Goal: Task Accomplishment & Management: Complete application form

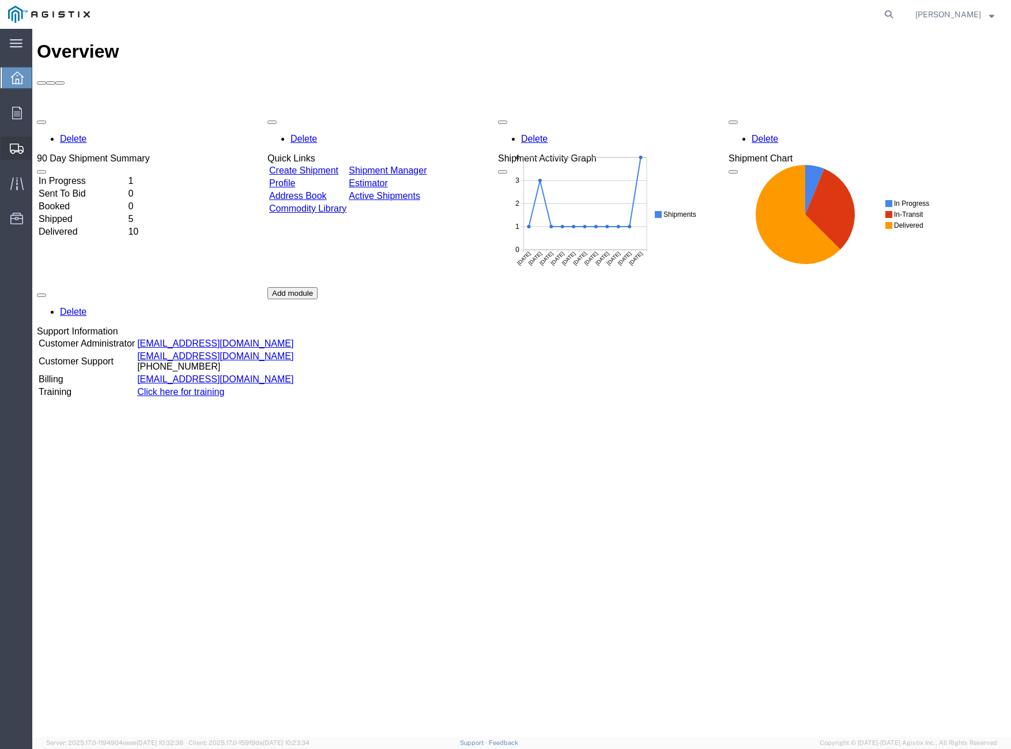
click at [0, 0] on span "Create Shipment" at bounding box center [0, 0] width 0 height 0
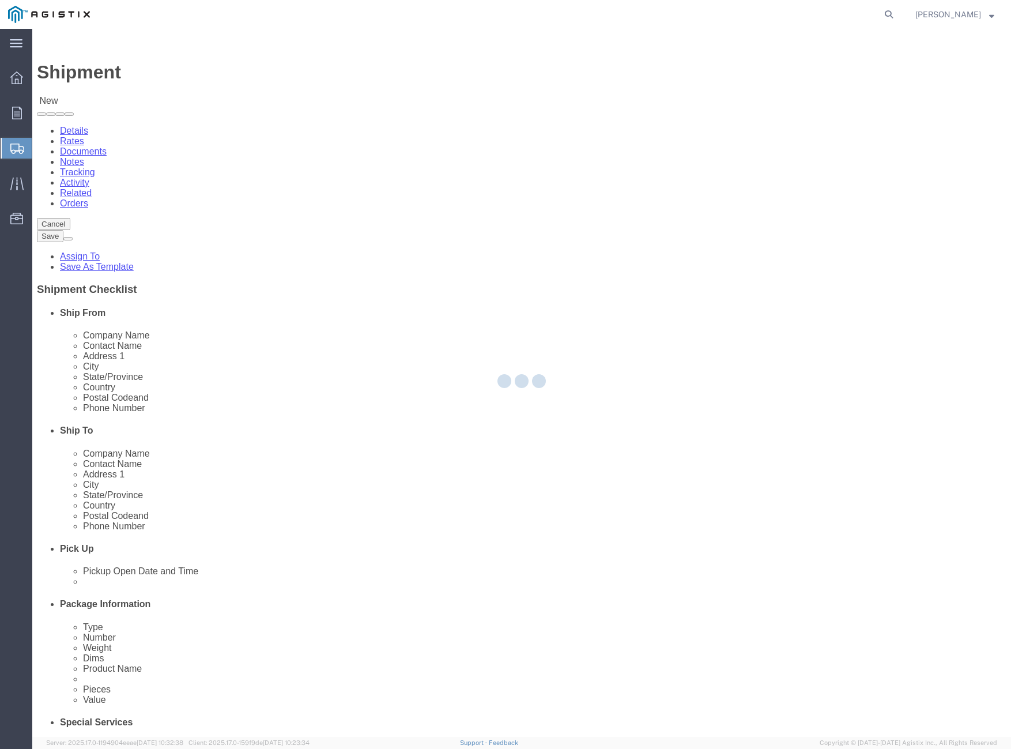
select select
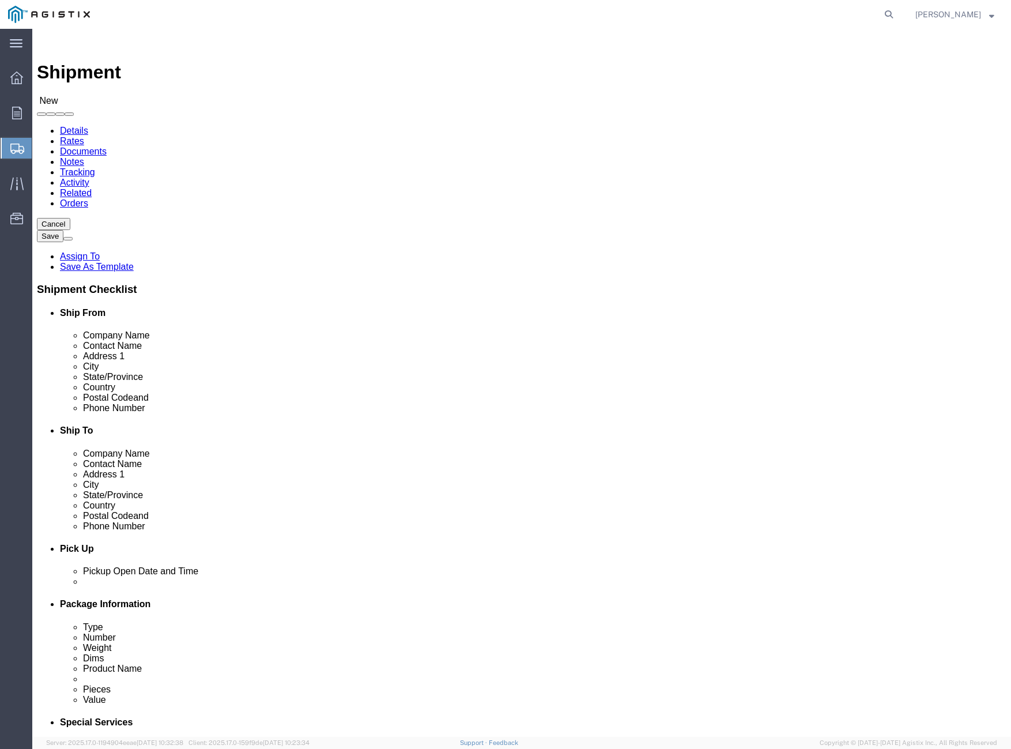
click select "Select PG&E Trench Group Ltd"
select select "9596"
click select "Select PG&E Trench Group Ltd"
select select
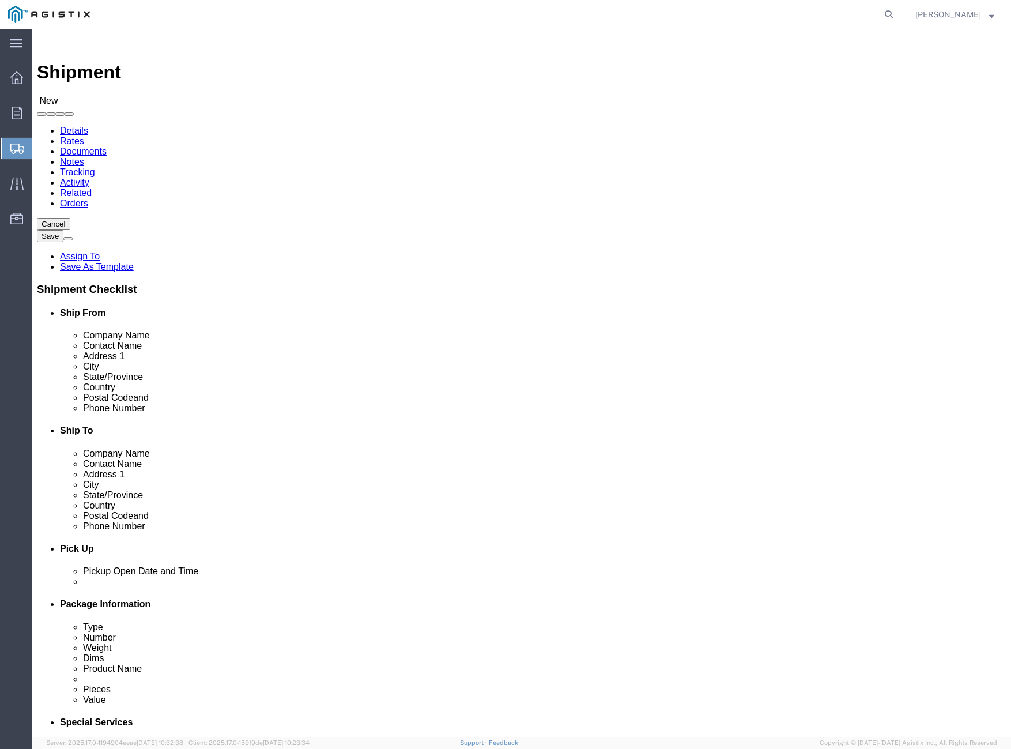
select select
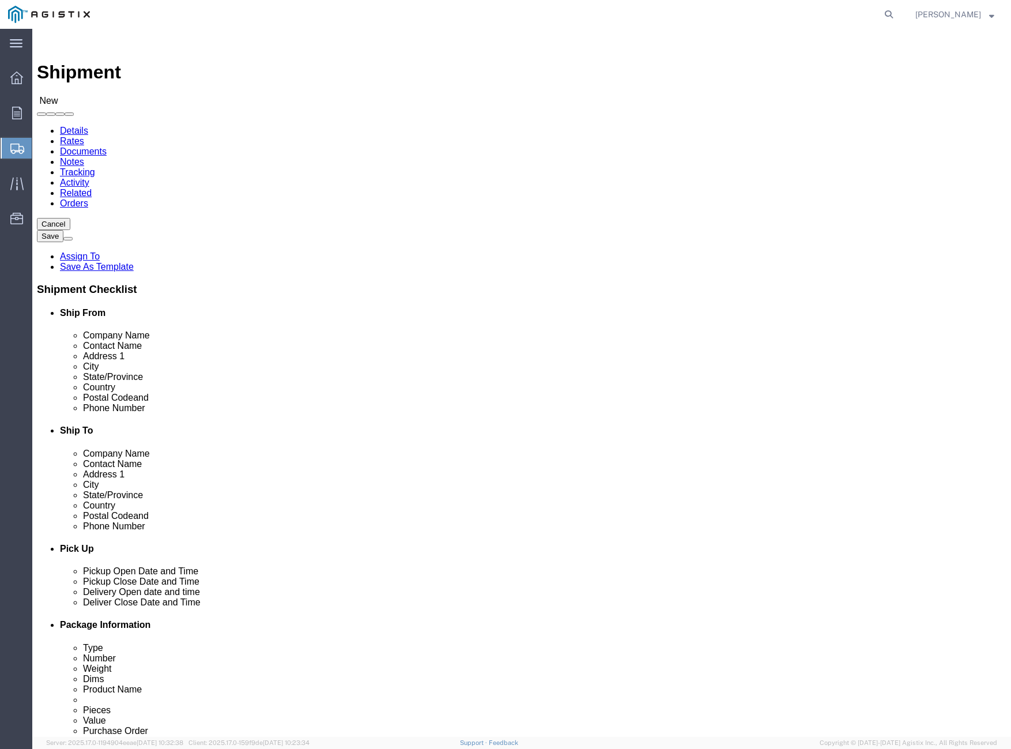
click div
click select "Select All Others [GEOGRAPHIC_DATA] [GEOGRAPHIC_DATA] [GEOGRAPHIC_DATA] [GEOGRA…"
select select "23082"
click select "Select All Others [GEOGRAPHIC_DATA] [GEOGRAPHIC_DATA] [GEOGRAPHIC_DATA] [GEOGRA…"
click select "Select PG&E Trench Group Ltd"
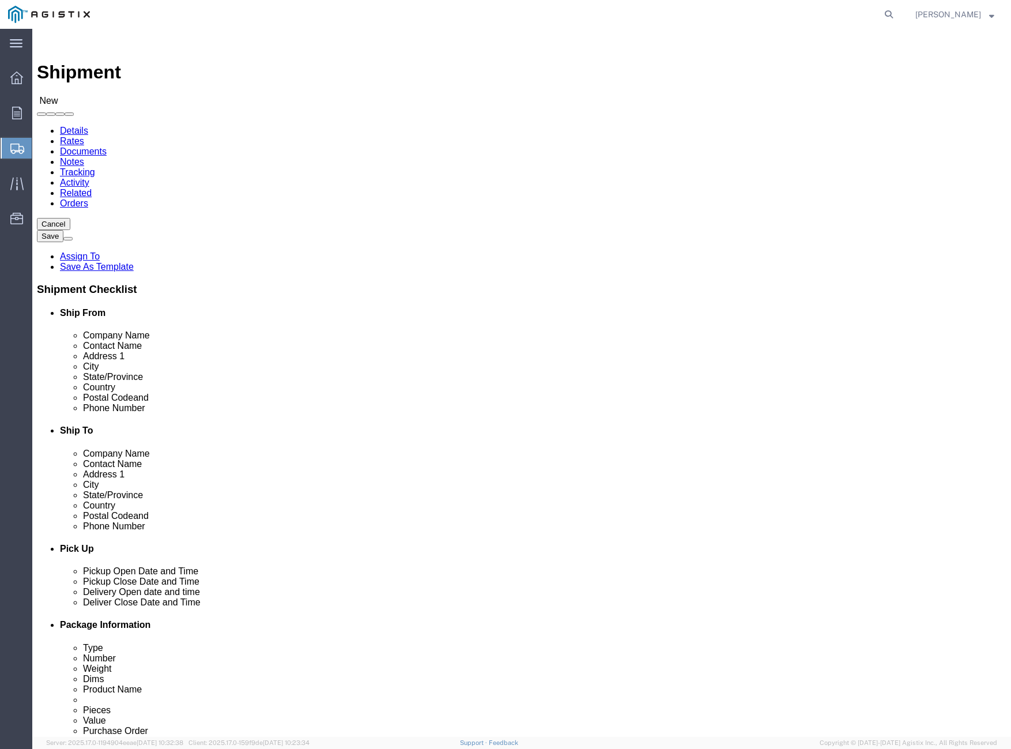
select select "13649"
click select "Select PG&E Trench Group Ltd"
select select
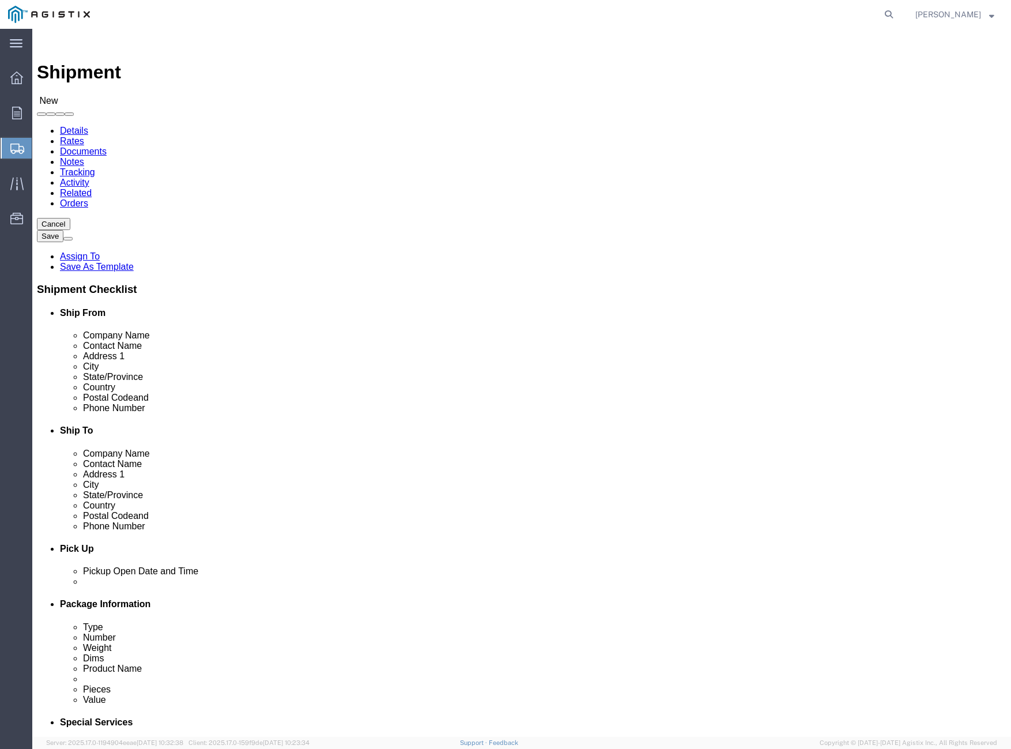
click select "Select Master Location [PERSON_NAME]"
click select "Select PG&E Trench Group Ltd"
select select "9596"
click select "Select PG&E Trench Group Ltd"
select select
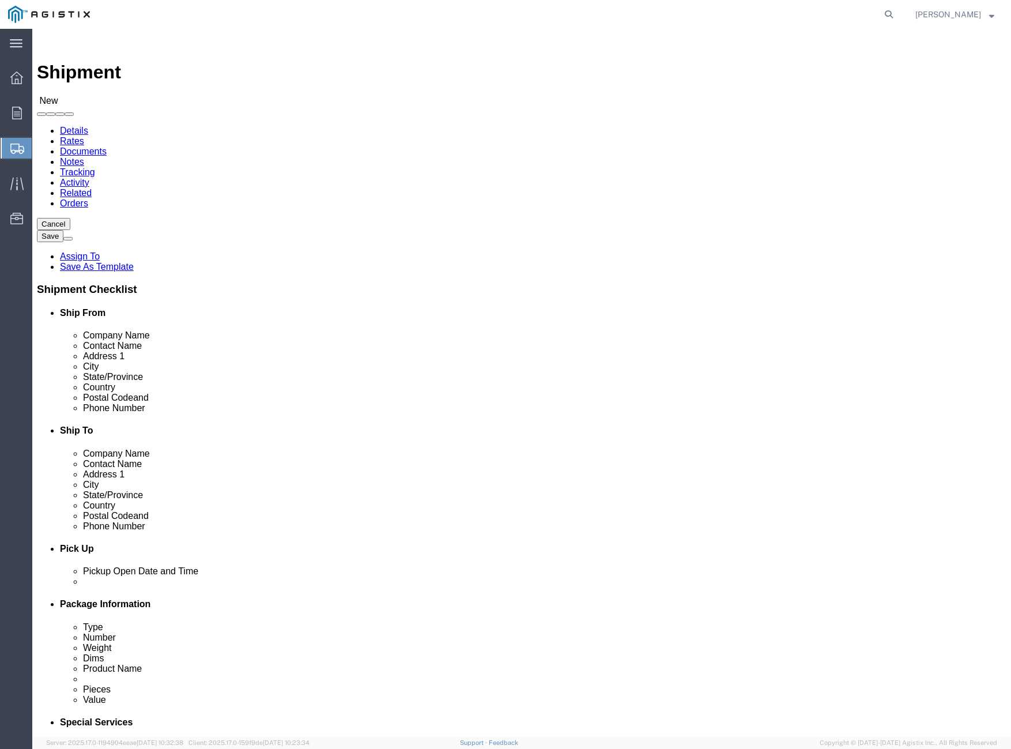
select select
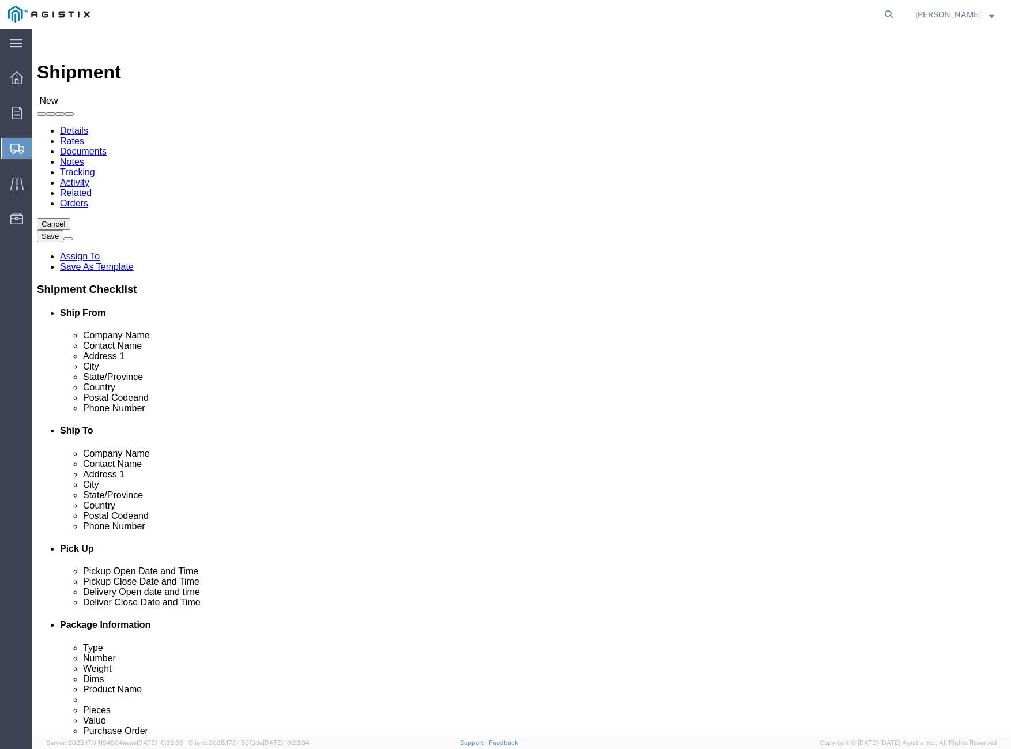
click select "Select All Others [GEOGRAPHIC_DATA] [GEOGRAPHIC_DATA] [GEOGRAPHIC_DATA] [GEOGRA…"
select select "23082"
click select "Select All Others [GEOGRAPHIC_DATA] [GEOGRAPHIC_DATA] [GEOGRAPHIC_DATA] [GEOGRA…"
click div "Account Select PG&E Trench Group Ltd Location Select All Others [GEOGRAPHIC_DAT…"
click input "text"
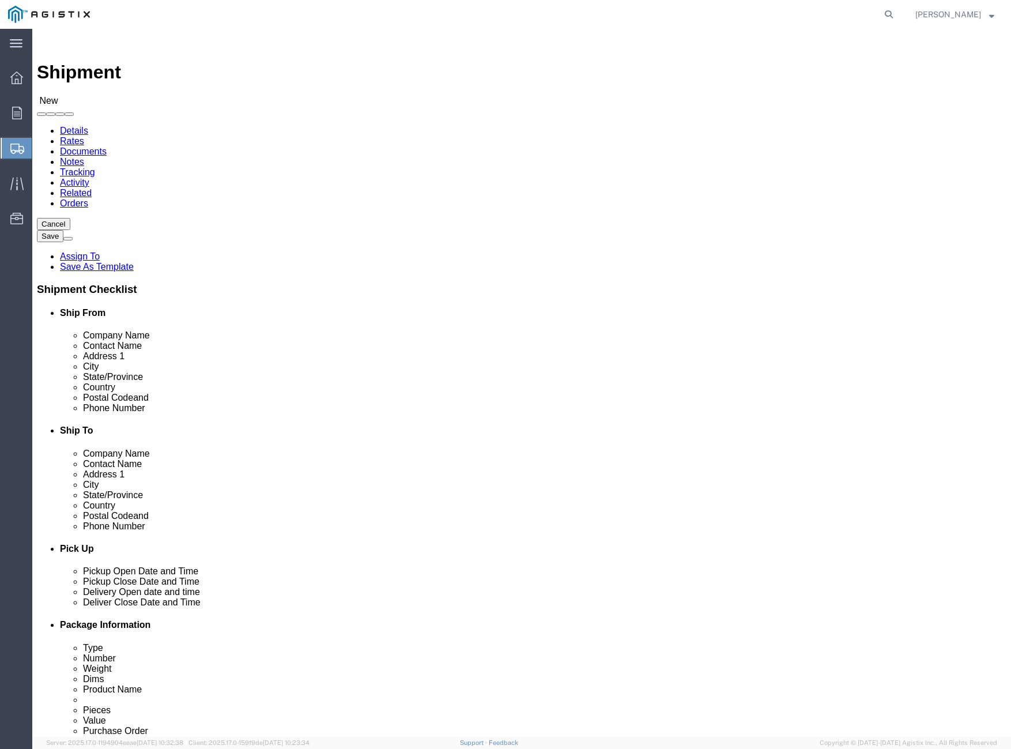
type input "TRE"
click p "- Trench Group Ltd - ([PERSON_NAME]) [STREET_ADDRESS] , 12:00 AM - 12:00 AM"
select select "ON"
type input "Trench Group Ltd"
click input "text"
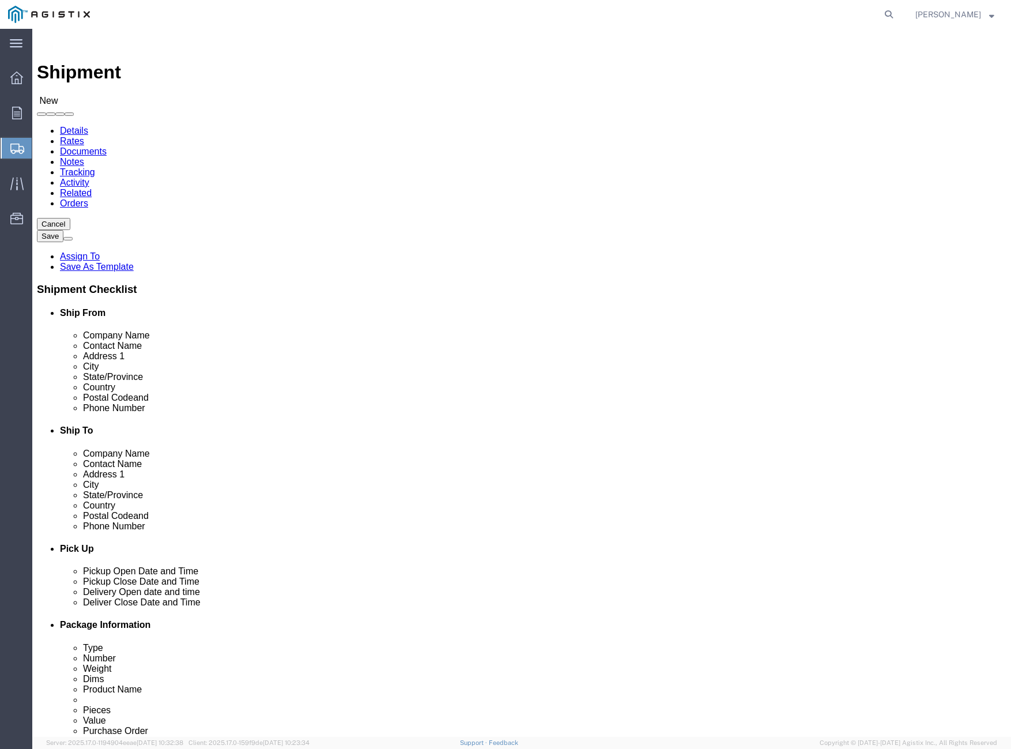
click div "Ship From Location"
click input "text"
type input "PG&E PUNCHOUT (MISC ELECTRICAL)"
click div "Customer Information Account Select PG&E Trench Group Ltd Location Select All O…"
click input "text"
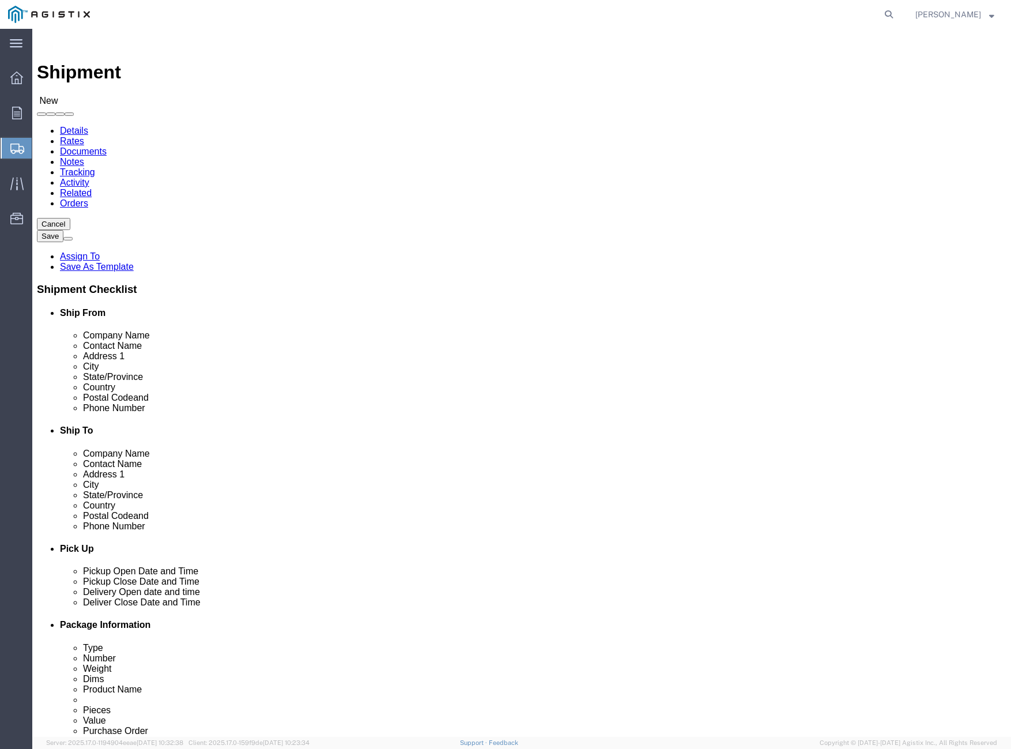
type input "[PERSON_NAME]"
click div "Cancel Save Assign To Save As Template Shipment Checklist Ship From Company Nam…"
click div "Location My Profile Location (OBSOLETE) [PERSON_NAME] SC - GC TRAILER (OBSOLETE…"
click input "text"
type input "[STREET_ADDRESS]"
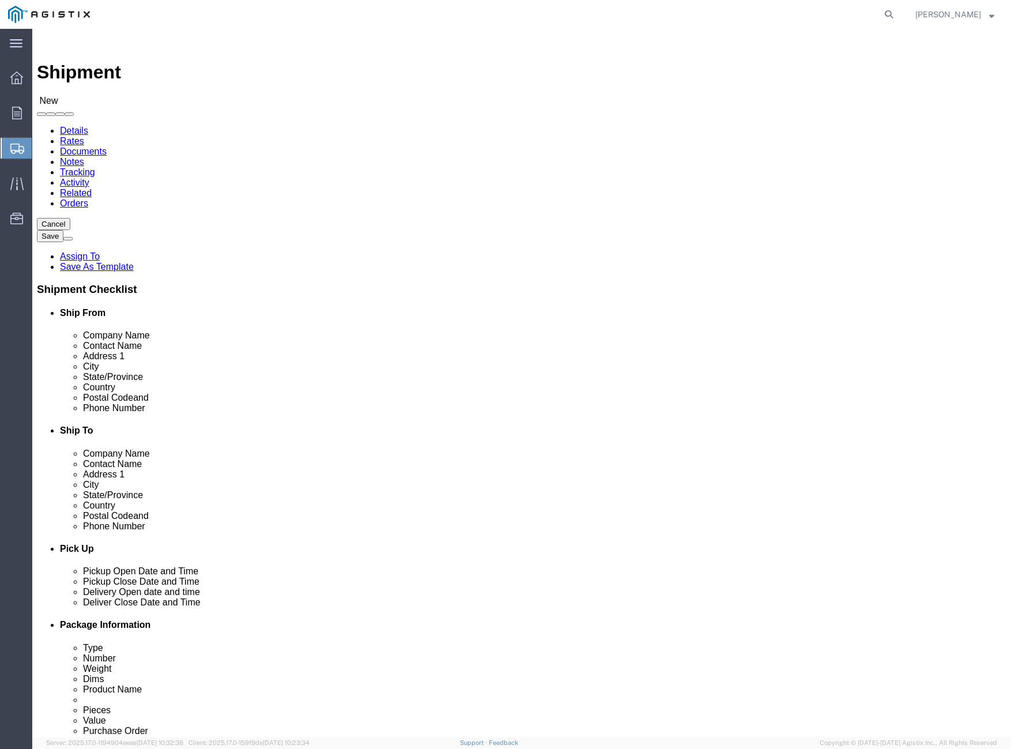
click input "text"
type input "[PERSON_NAME]"
click div "Cancel Save Assign To Save As Template Shipment Checklist Ship From Company Nam…"
click input "Postal Code"
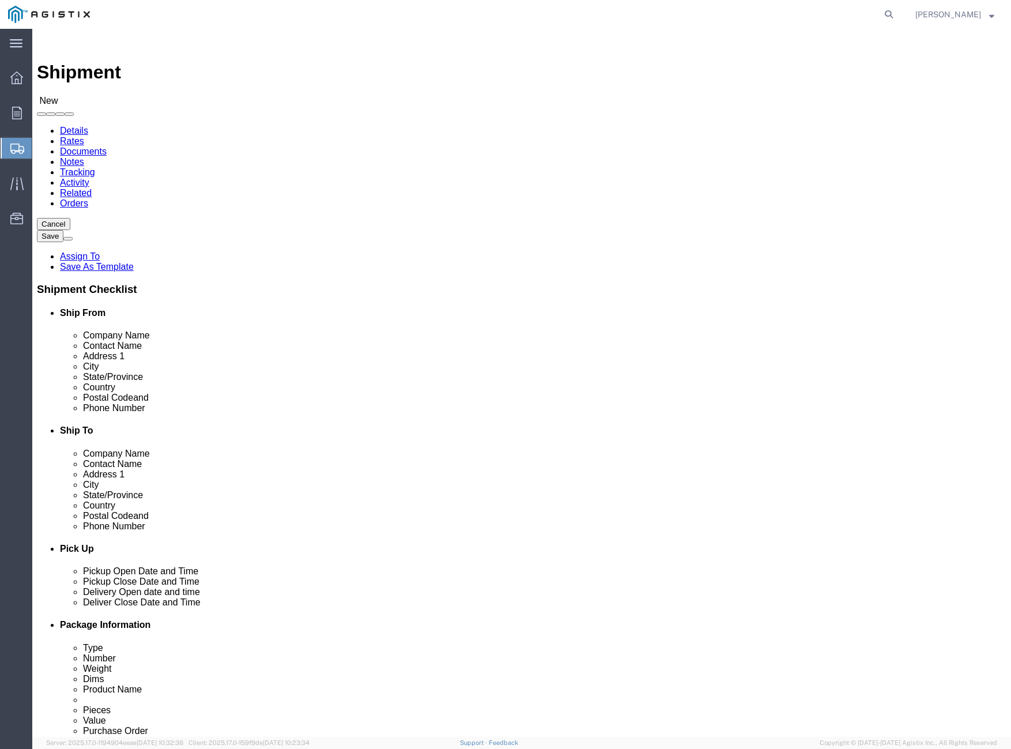
type input "93907"
type input "u"
type input "[GEOGRAPHIC_DATA]"
click input "text"
type input "[PHONE_NUMBER]"
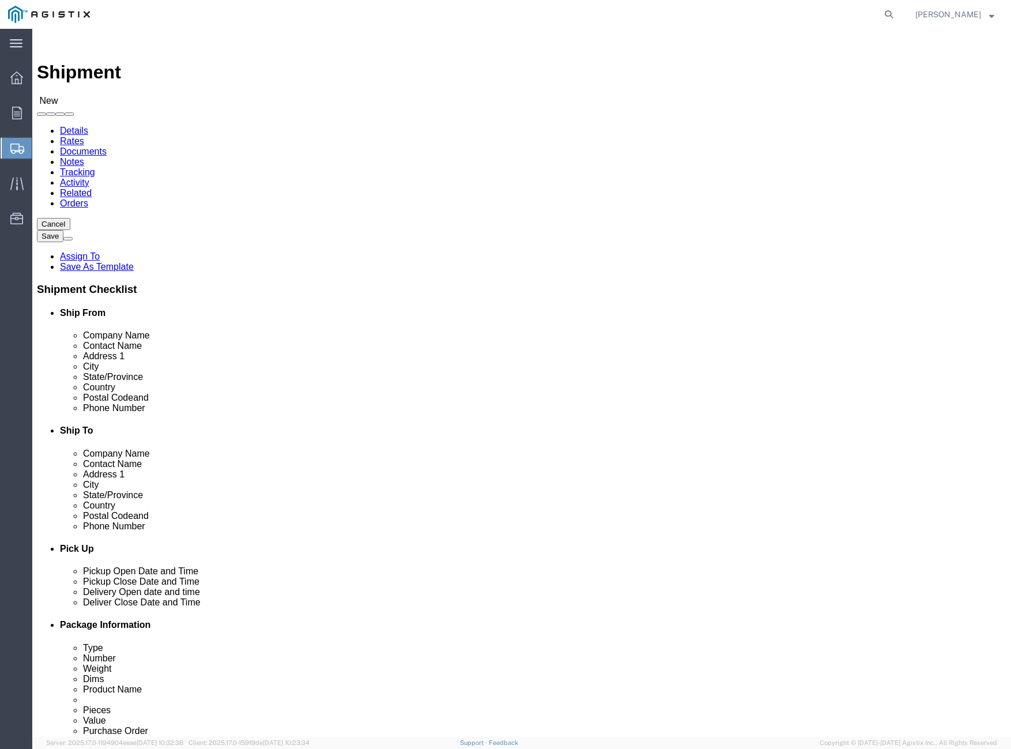
click div "ADDITIONAL INFORMATION"
click div "Cancel Save Assign To Save As Template Shipment Checklist Ship From Company Nam…"
click input "checkbox"
click div "Cancel Save Assign To Save As Template Shipment Checklist Ship From Company Nam…"
click label
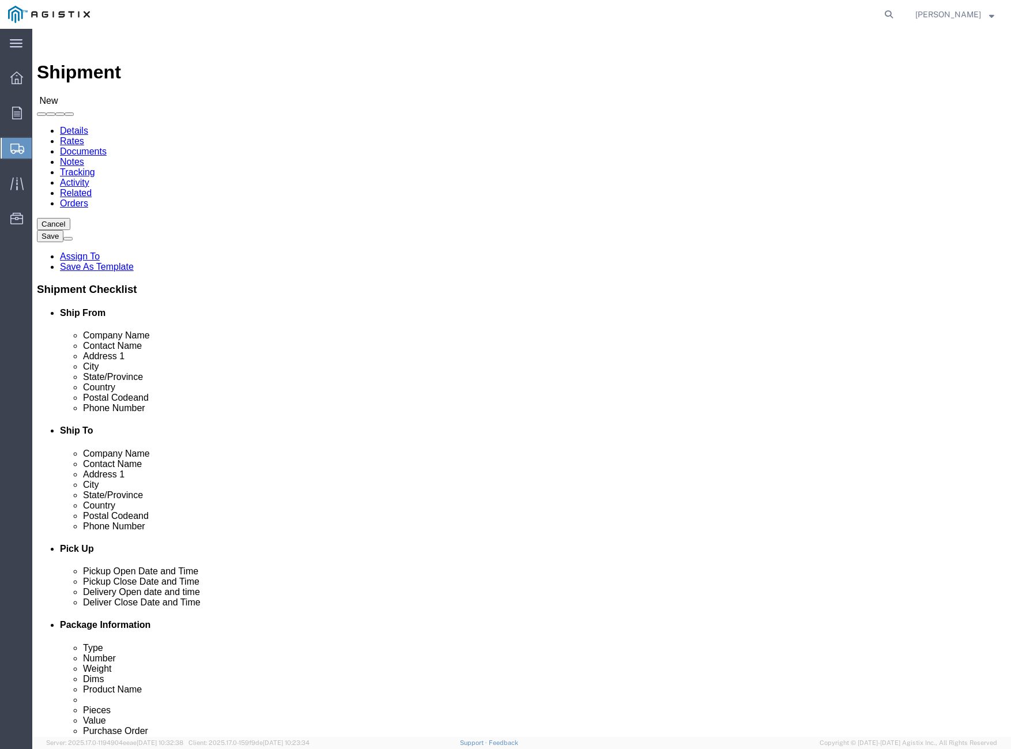
click input "checkbox"
checkbox input "false"
click div "Cancel Save Assign To Save As Template Shipment Checklist Ship From Company Nam…"
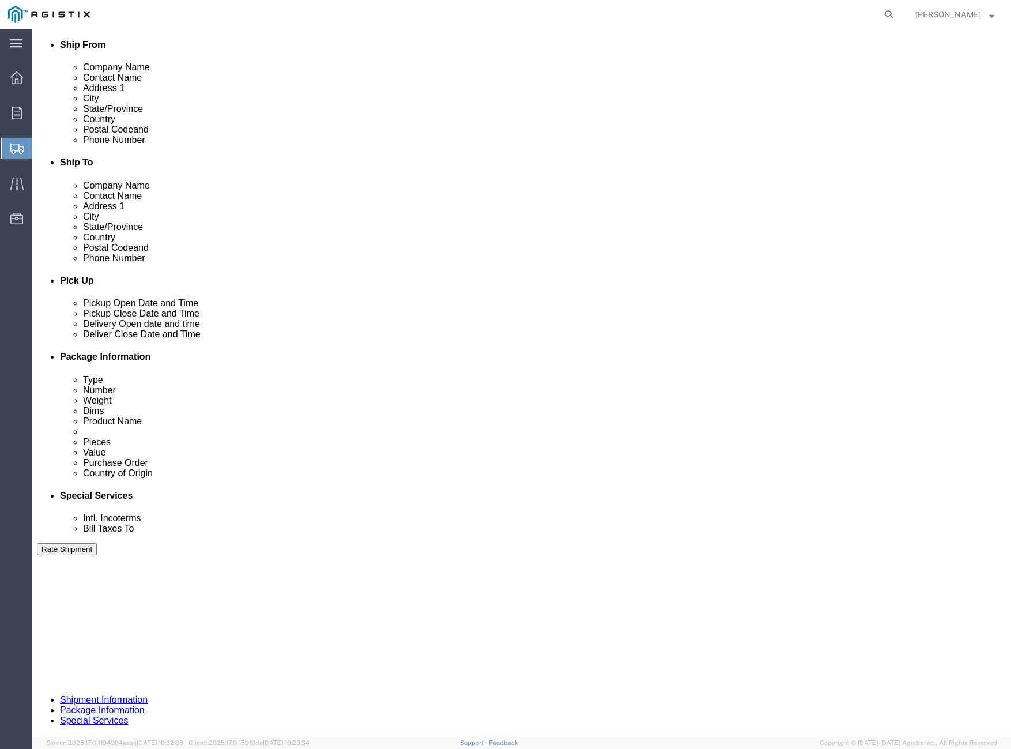
scroll to position [288, 0]
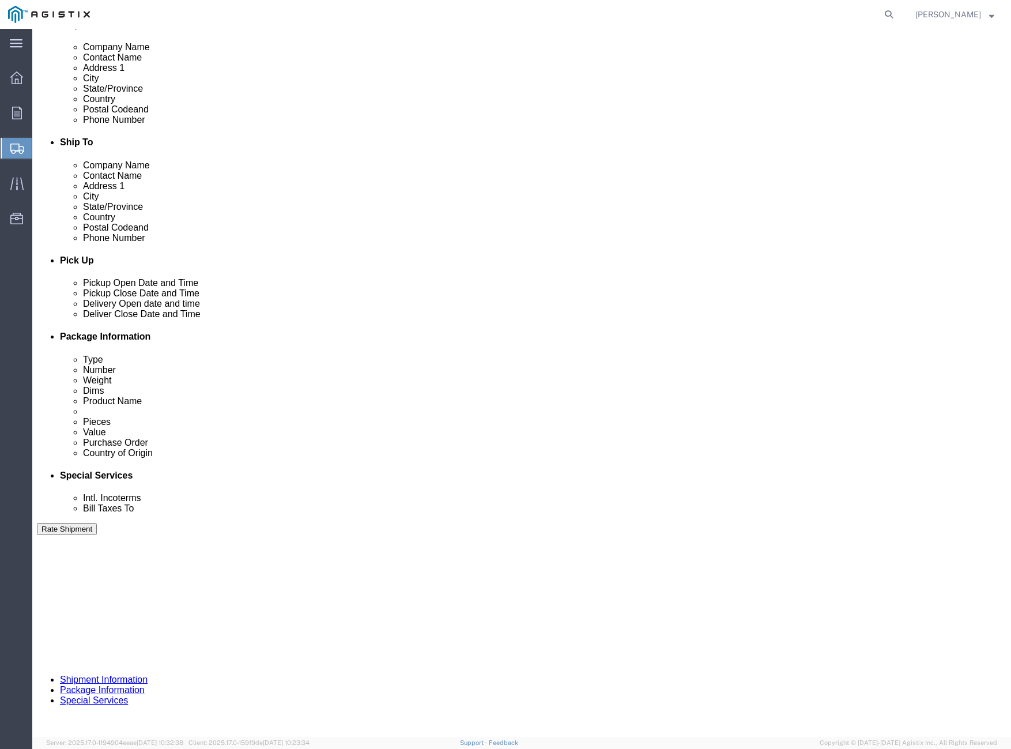
click div "[DATE] 12:00 AM"
click div "[DATE] 1:00 PM"
click input "8:00 PM"
type input "8:00 AM"
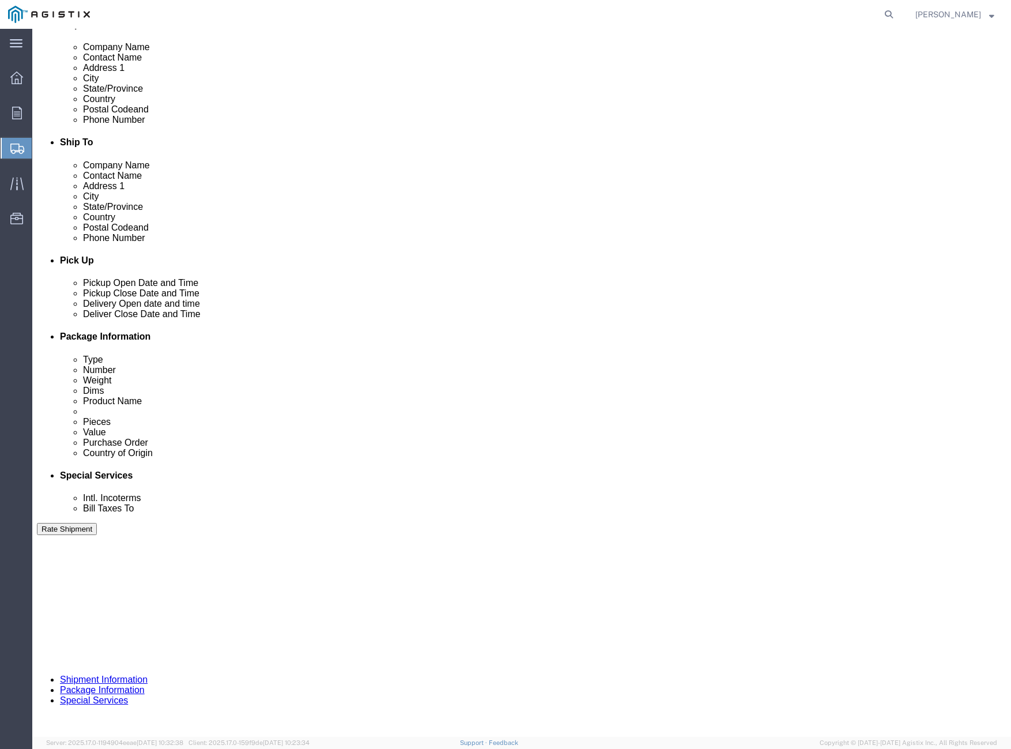
click button "Apply"
click div "[DATE] 2:00 PM"
type input "3:00 PM"
click button "Apply"
click div
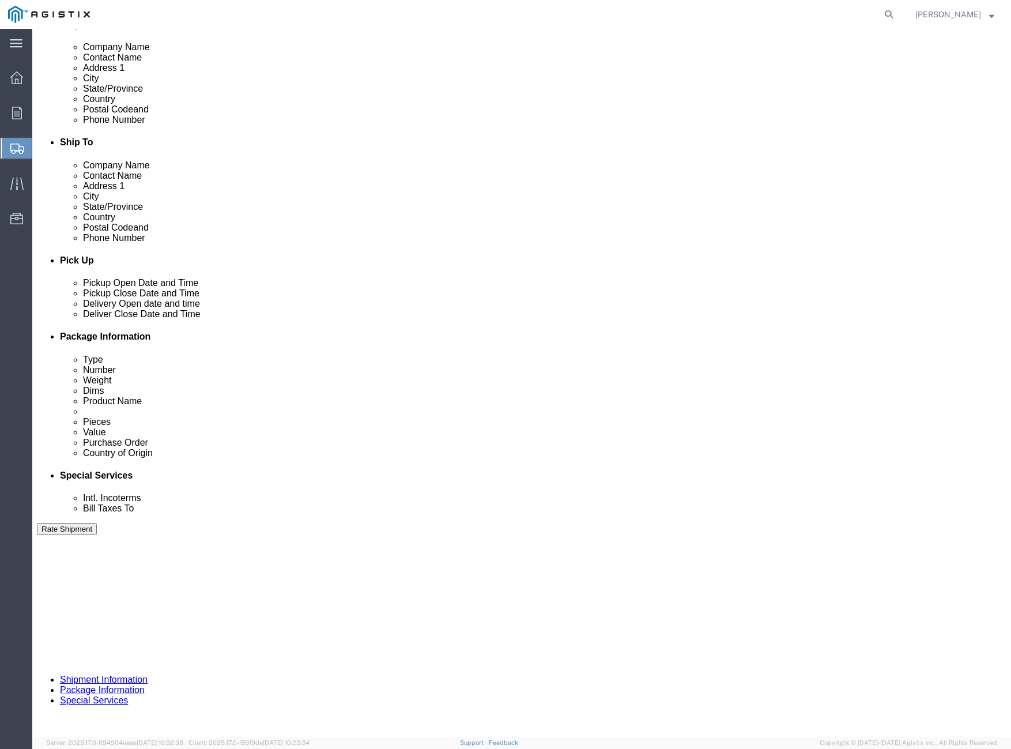
click button "Apply"
click div "[DATE] 4:00 PM"
click input "8:00 PM"
type input "8:00 AM"
click button "Apply"
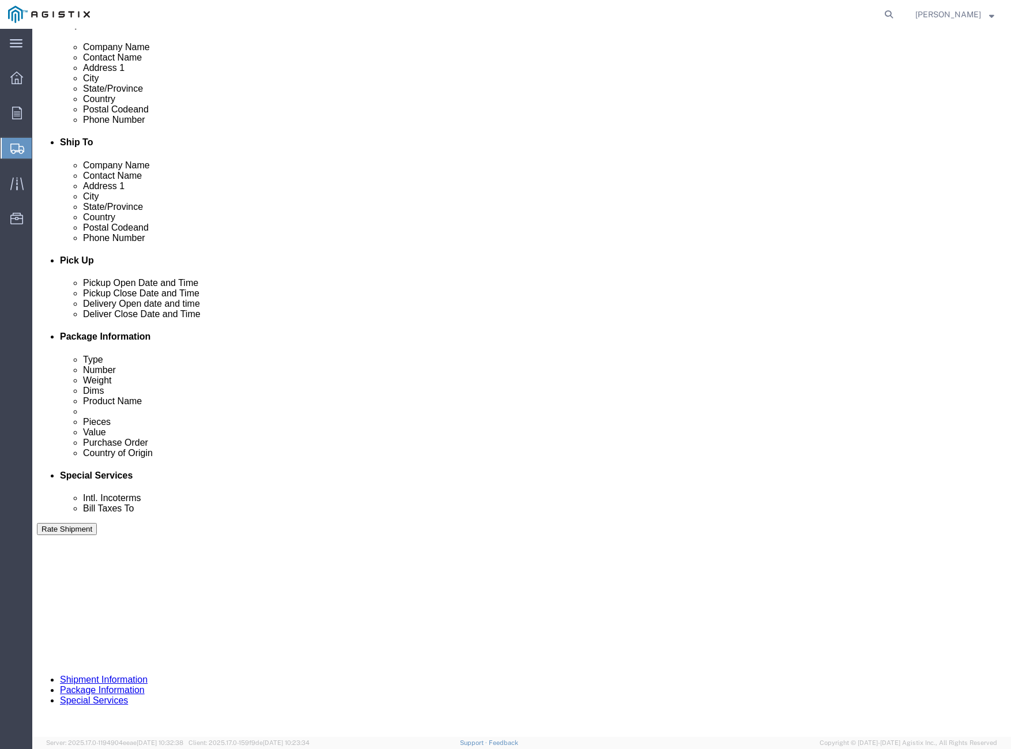
click div
type input "4:00 PM"
click button "Apply"
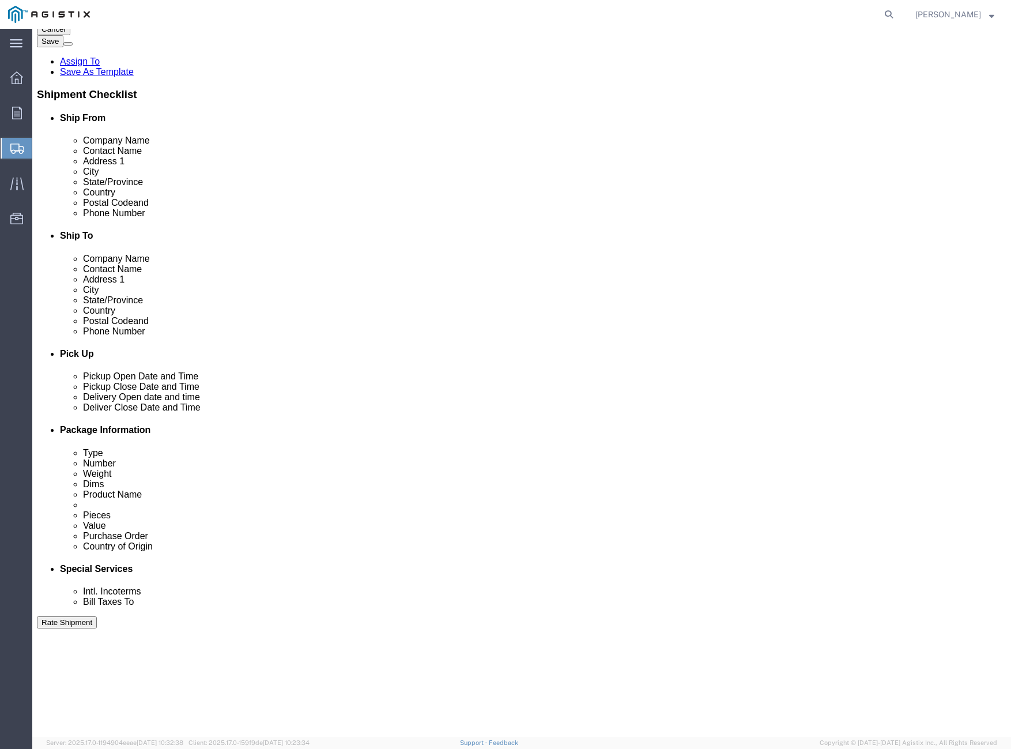
scroll to position [376, 0]
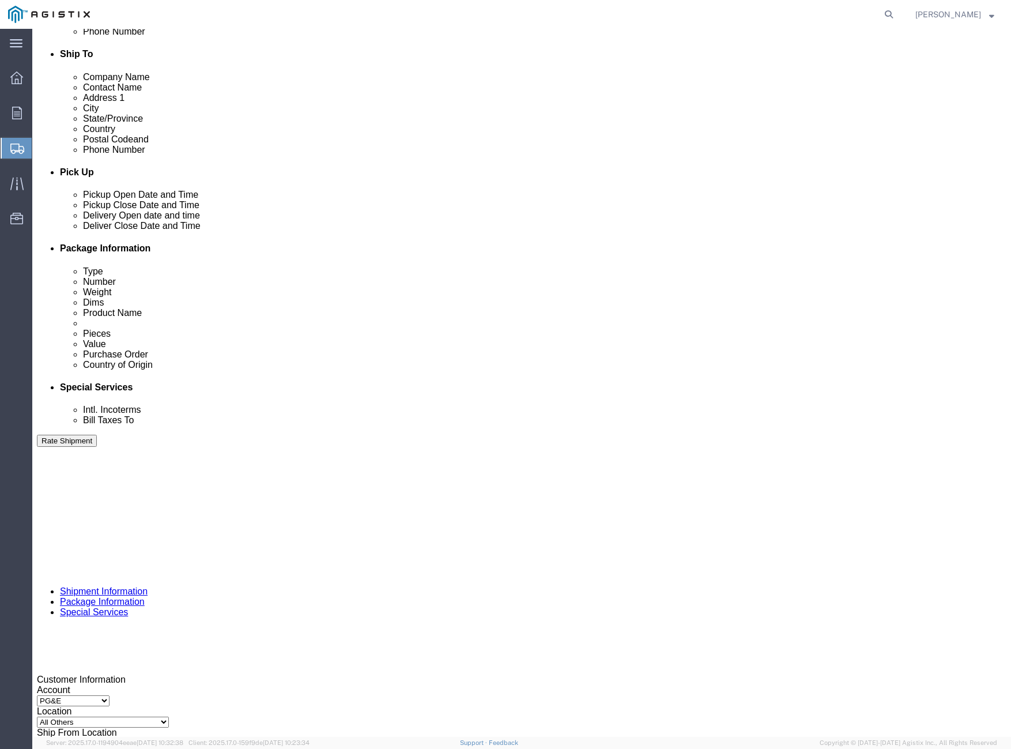
click input "text"
type input "2701155129"
click select "Select Account Type Activity ID Airline Appointment Number ASN Batch Request # …"
select select "SALEORDR"
click select "Select Account Type Activity ID Airline Appointment Number ASN Batch Request # …"
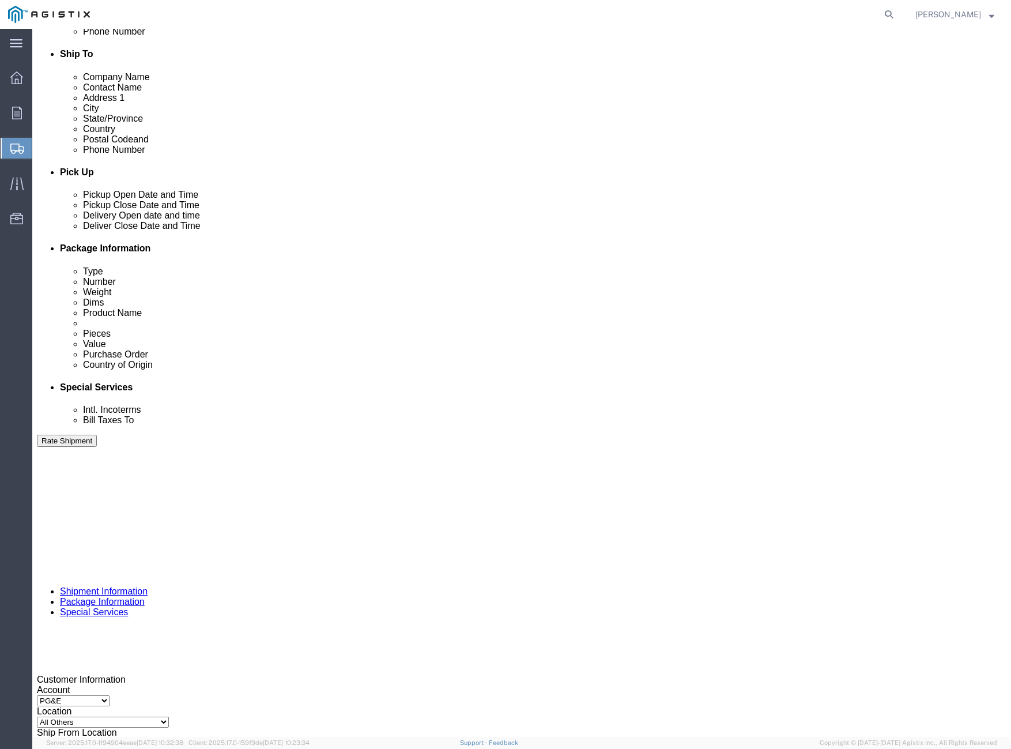
click input "text"
type input "425100381"
click input "text"
click select "Select Account Type Activity ID Airline Appointment Number ASN Batch Request # …"
select select "DELNUM"
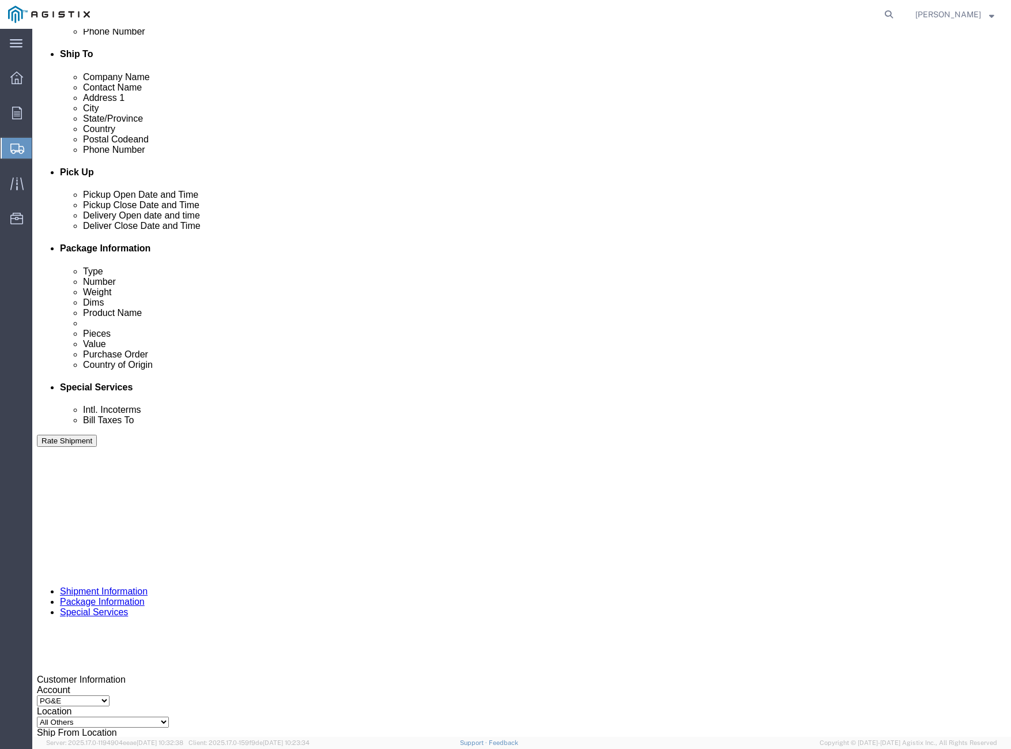
click select "Select Account Type Activity ID Airline Appointment Number ASN Batch Request # …"
click input "text"
type input "5048160"
click div "[DATE] 8:00 AM"
click div "Pickup Date: Pickup Start Date Pickup Start Time Pickup Open Date and Time [DAT…"
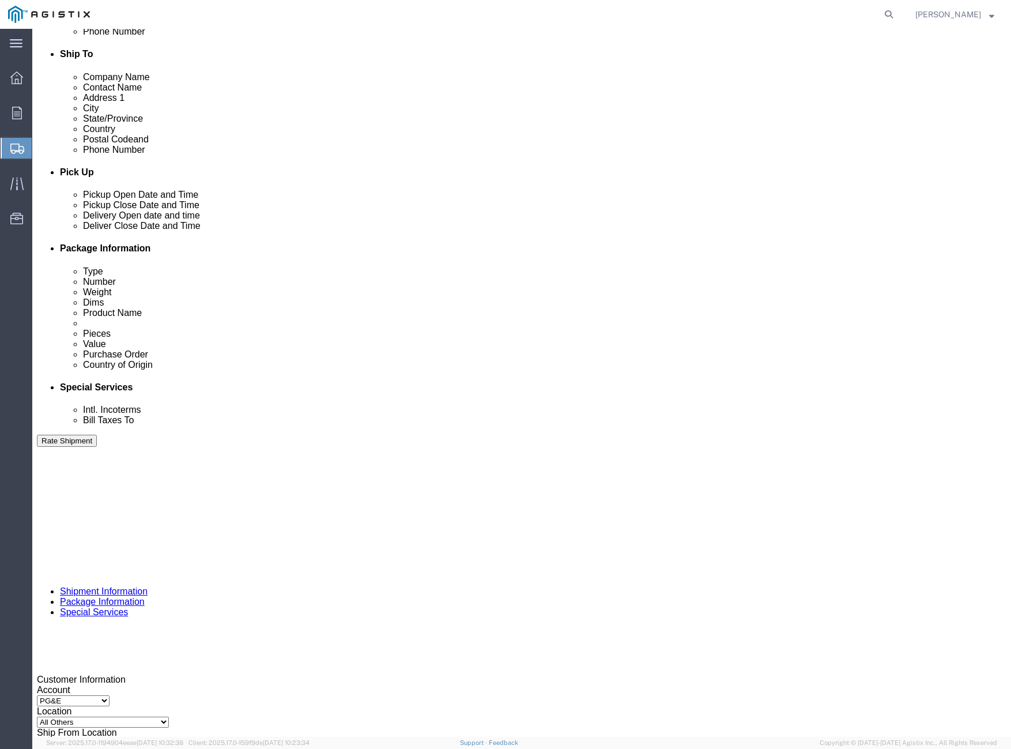
click div "[DATE] 3:00 PM"
click button "Apply"
click div "Customer Information Account Select PG&E Trench Group Ltd Location Select All O…"
click button "Continue"
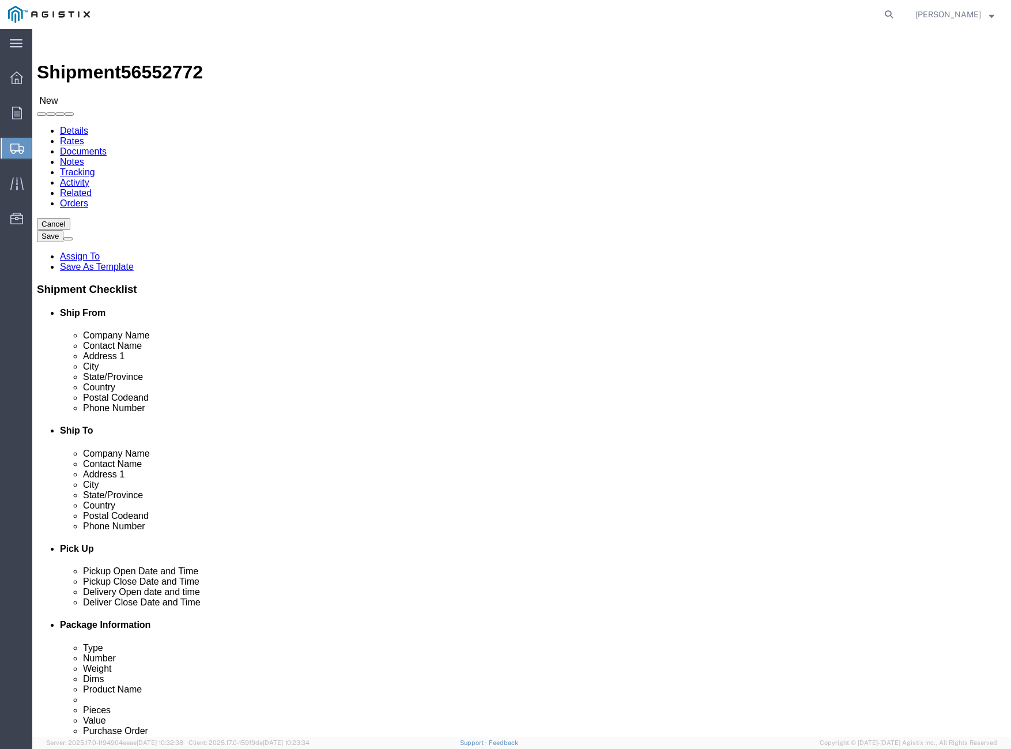
drag, startPoint x: 552, startPoint y: 445, endPoint x: 499, endPoint y: 424, distance: 57.5
click div "Shipment 56552772 New Details Rates Documents Notes Tracking Activity Related O…"
click select "Select Bulk Bundle(s) Cardboard Box(es) Carton(s) Crate(s) Drum(s) (Fiberboard)…"
select select "CRAT"
click select "Select Bulk Bundle(s) Cardboard Box(es) Carton(s) Crate(s) Drum(s) (Fiberboard)…"
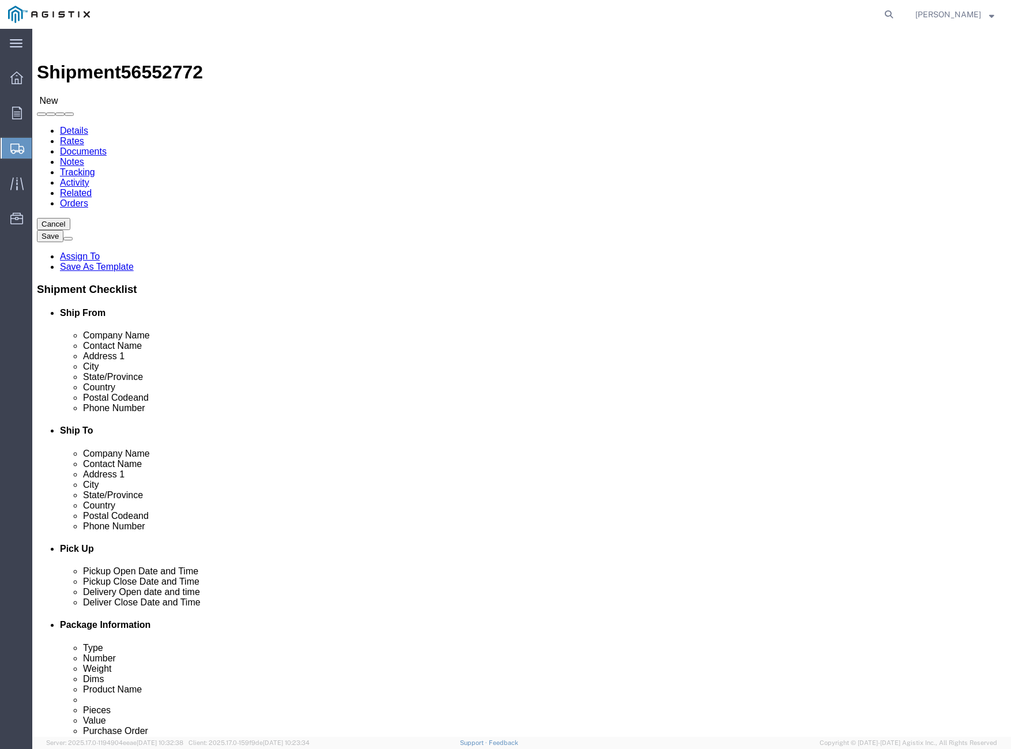
click input "text"
type input "52"
type input "65"
drag, startPoint x: 169, startPoint y: 278, endPoint x: 78, endPoint y: 276, distance: 91.1
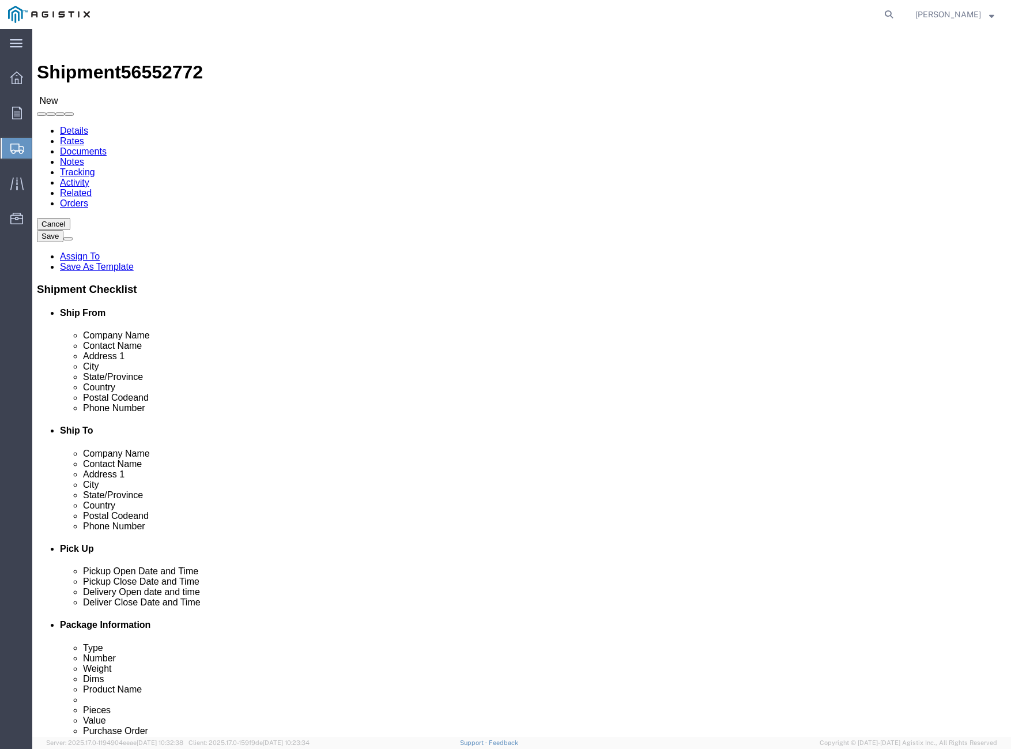
click div "Weight 0.00 Select kgs lbs Ship. t°"
type input "700"
click div "Previous Continue"
click link "Add Content"
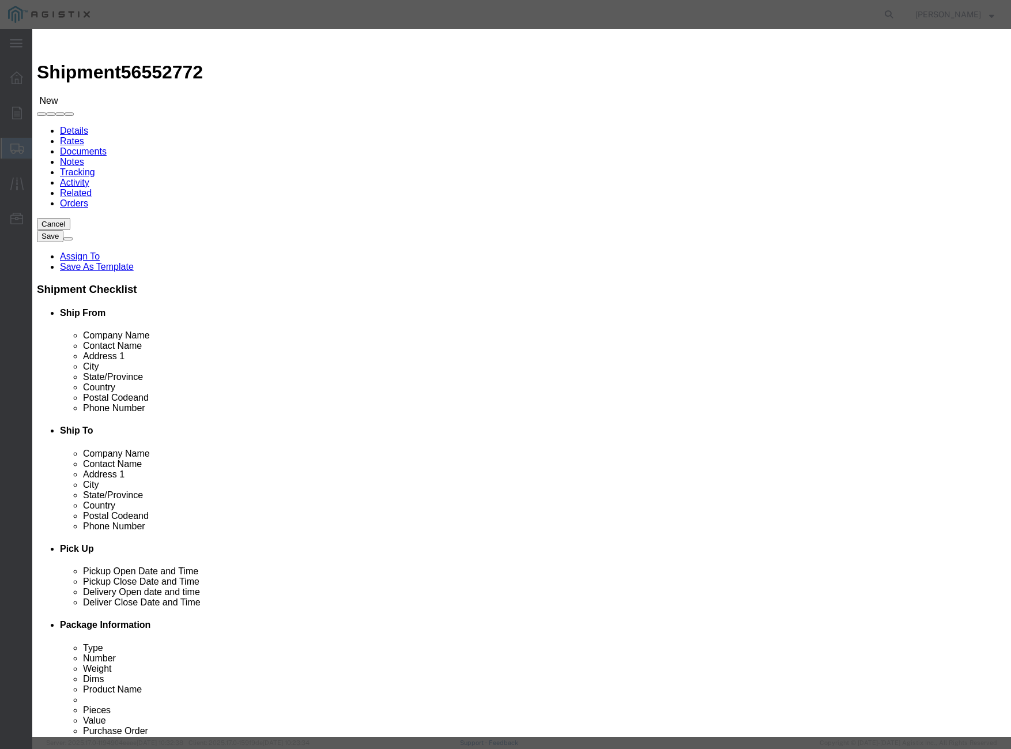
click input "text"
type input "REACTOR NGR"
select select "CA"
drag, startPoint x: 305, startPoint y: 107, endPoint x: 242, endPoint y: 107, distance: 64.0
click input "0"
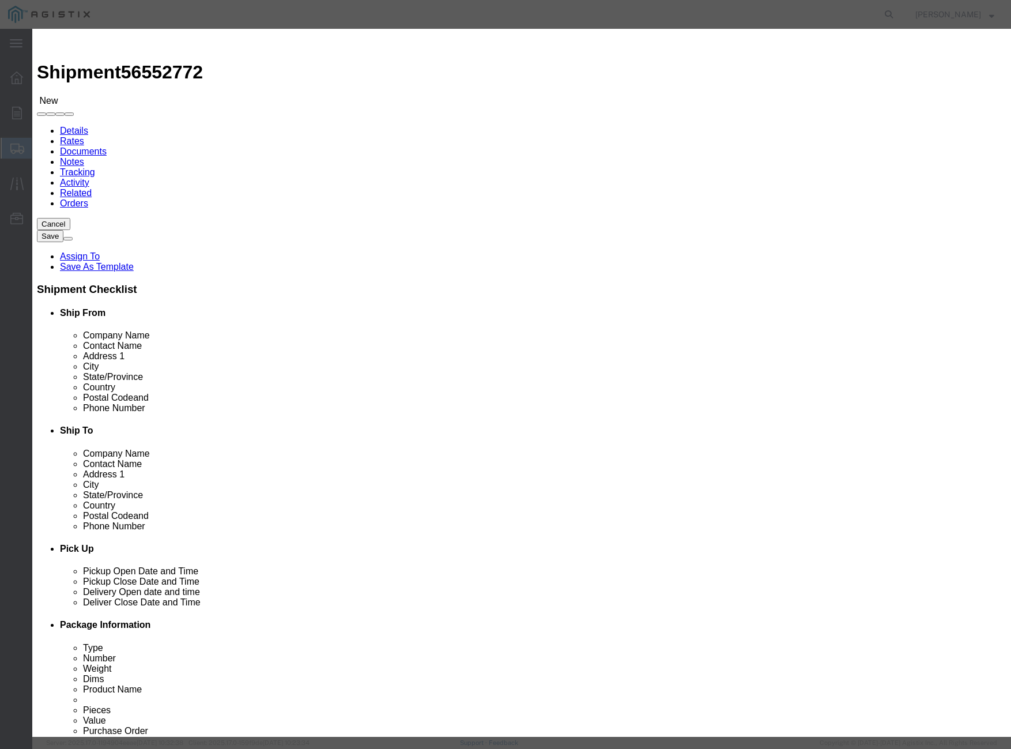
click input "0"
drag, startPoint x: 501, startPoint y: 571, endPoint x: 502, endPoint y: 562, distance: 9.2
click div "HTS/Tariff Code Enter HTS num Import ID Control/Exempt Select ATF BIS DEA EPA F…"
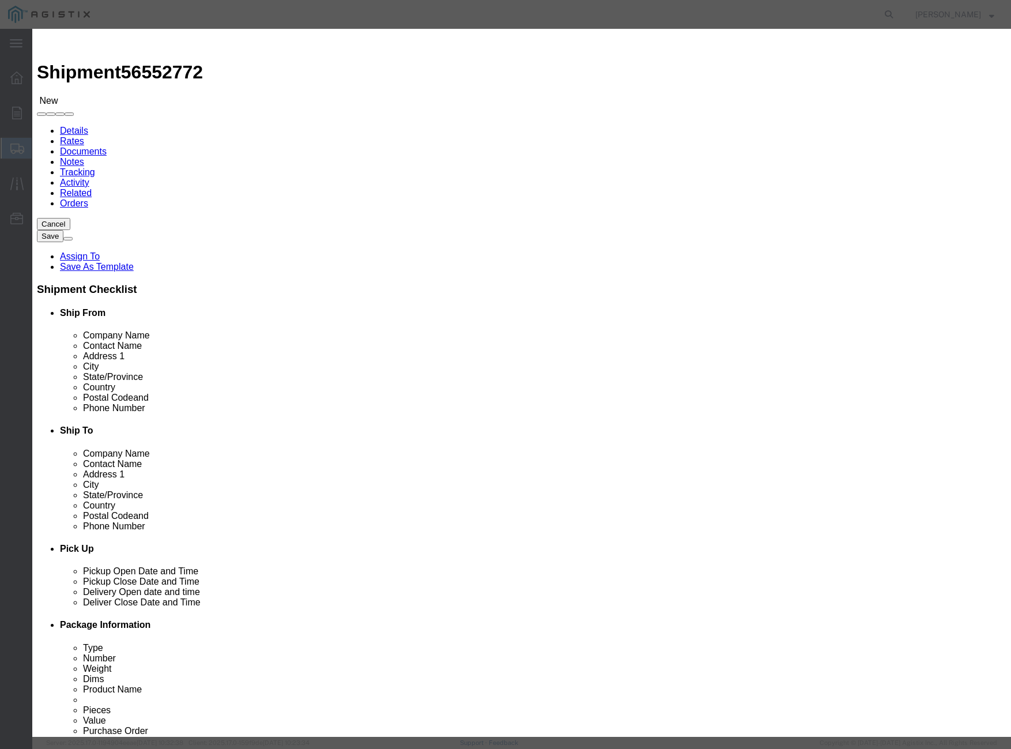
click input "0"
type input "1"
click input "0"
type input "1"
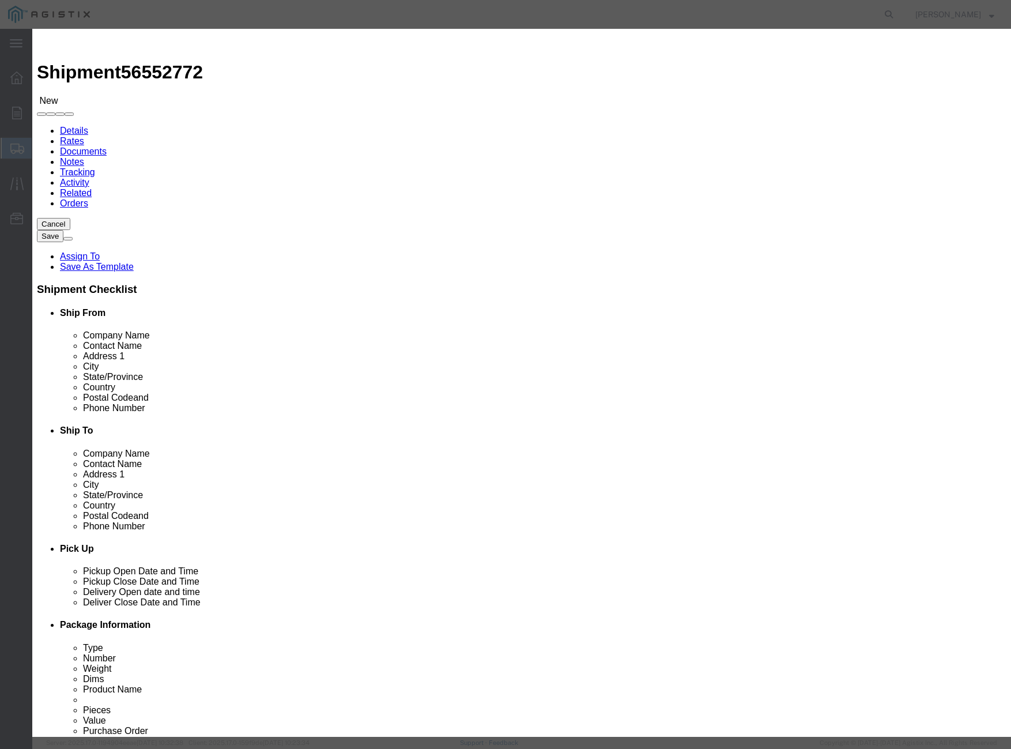
click input "0"
click div "Product Name REACTOR NGR REAC Pieces 0 Select Bag Barrels 100Board Feet Bottle …"
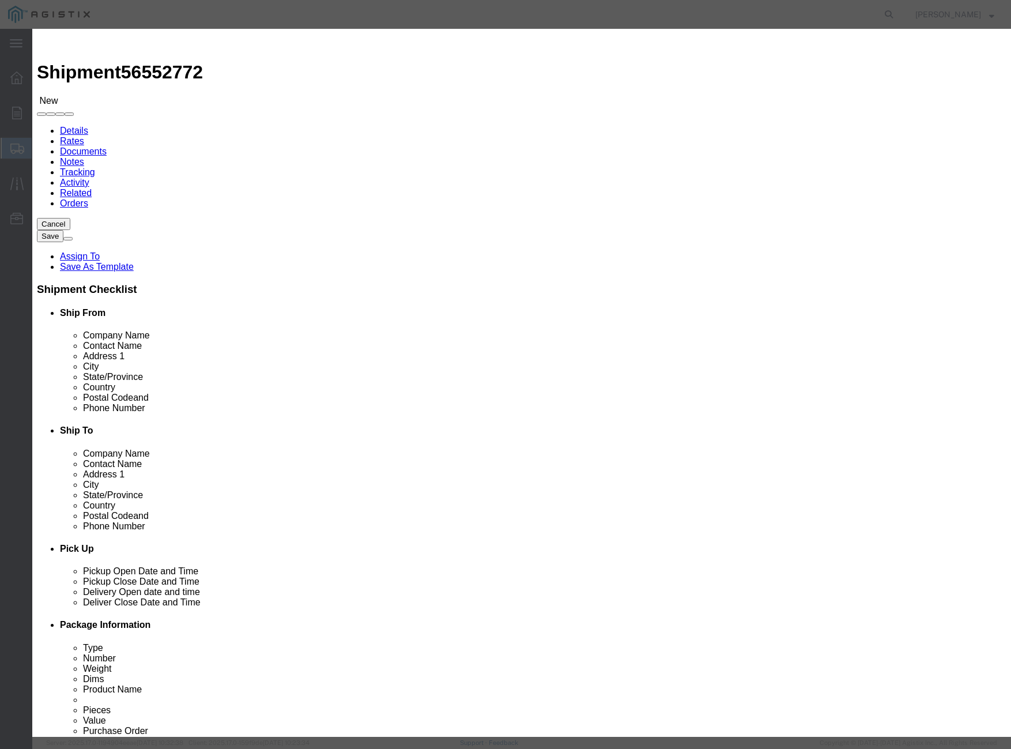
click input "0"
type input "1"
click input "text"
click select "Select ADP AED AFN ALL AMD AOA ARS ATS AUD AWG AZN BAM BBD BDT BGL BGN BHD BIF …"
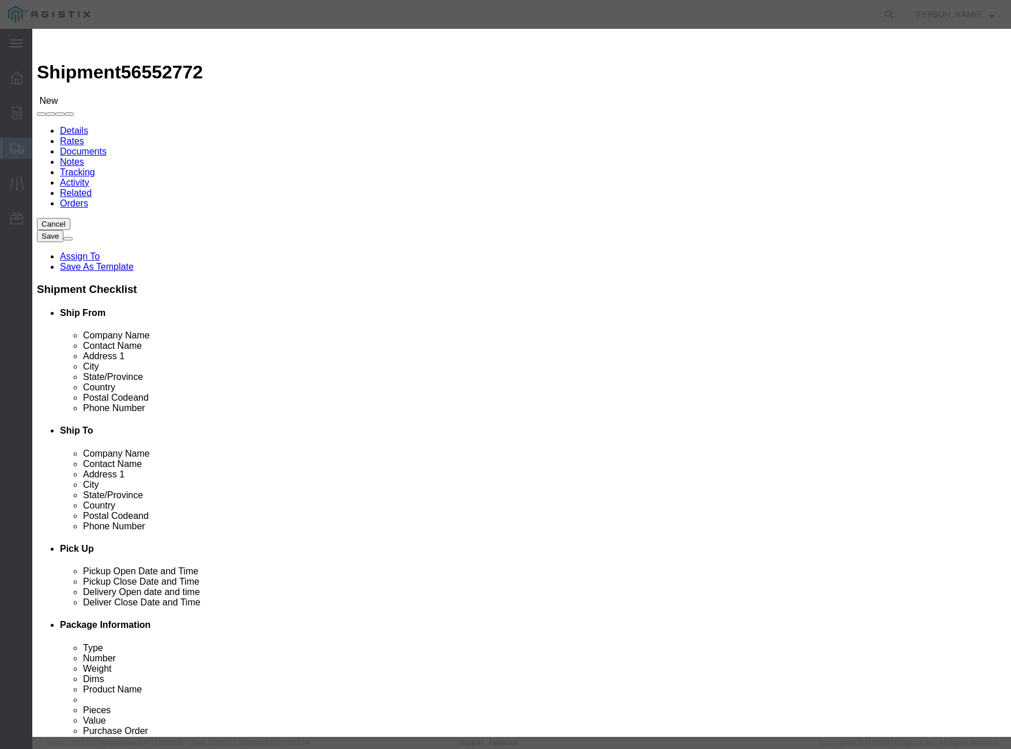
select select "USD"
click select "Select ADP AED AFN ALL AMD AOA ARS ATS AUD AWG AZN BAM BBD BDT BGL BGN BHD BIF …"
click select "Select 50 55 60 65 70 85 92.5 100 125 175 250 300 400"
select select "55"
click select "Select 50 55 60 65 70 85 92.5 100 125 175 250 300 400"
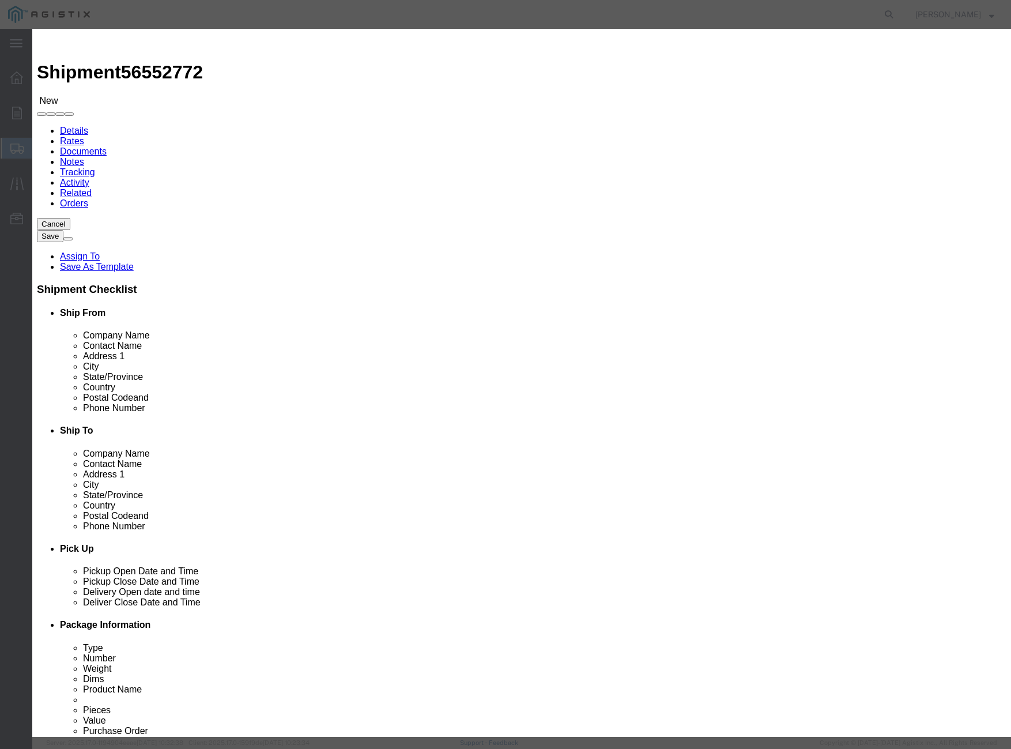
click label "Class"
click select "Select 50 55 60 65 70 85 92.5 100 125 175 250 300 400"
select select
click select "Select 50 55 60 65 70 85 92.5 100 125 175 250 300 400"
click textarea
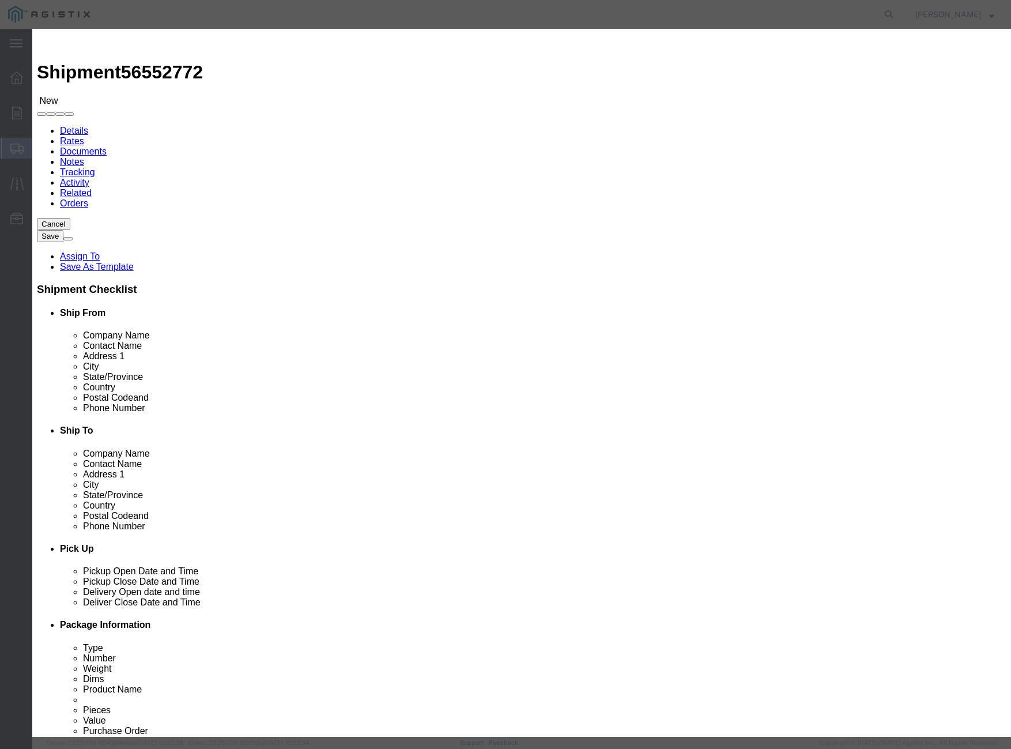
type textarea "REACTOR NGR"
click label "NMFC"
click input "text"
type input "9472.50"
click label "NMFC"
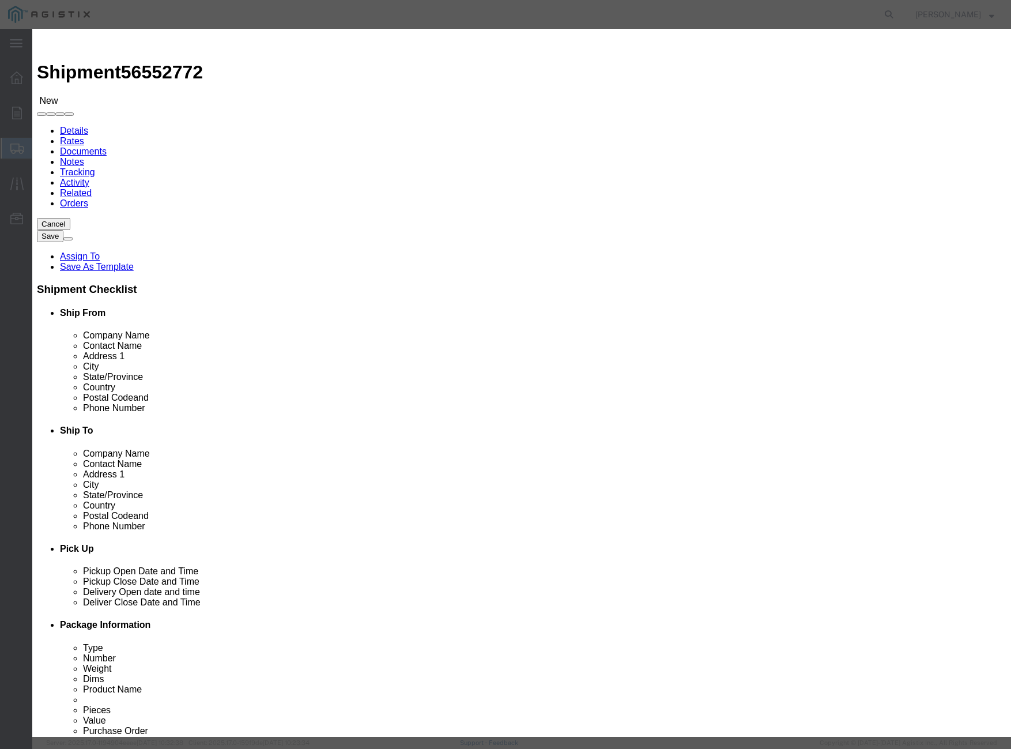
click button "Save & Close"
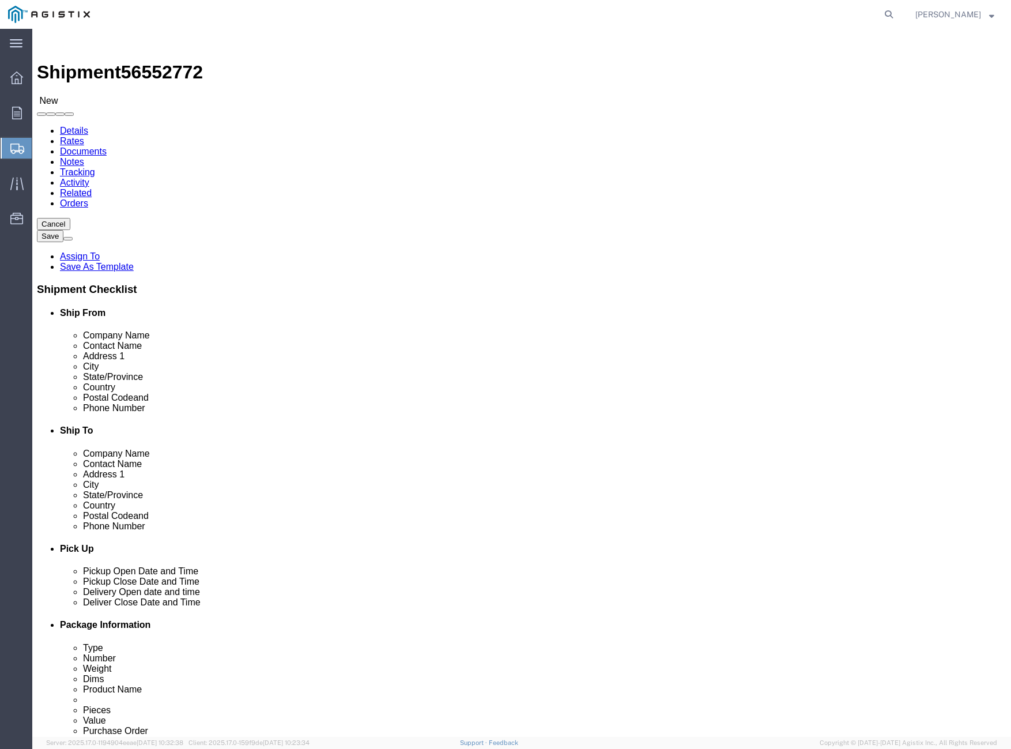
click link "Add Package"
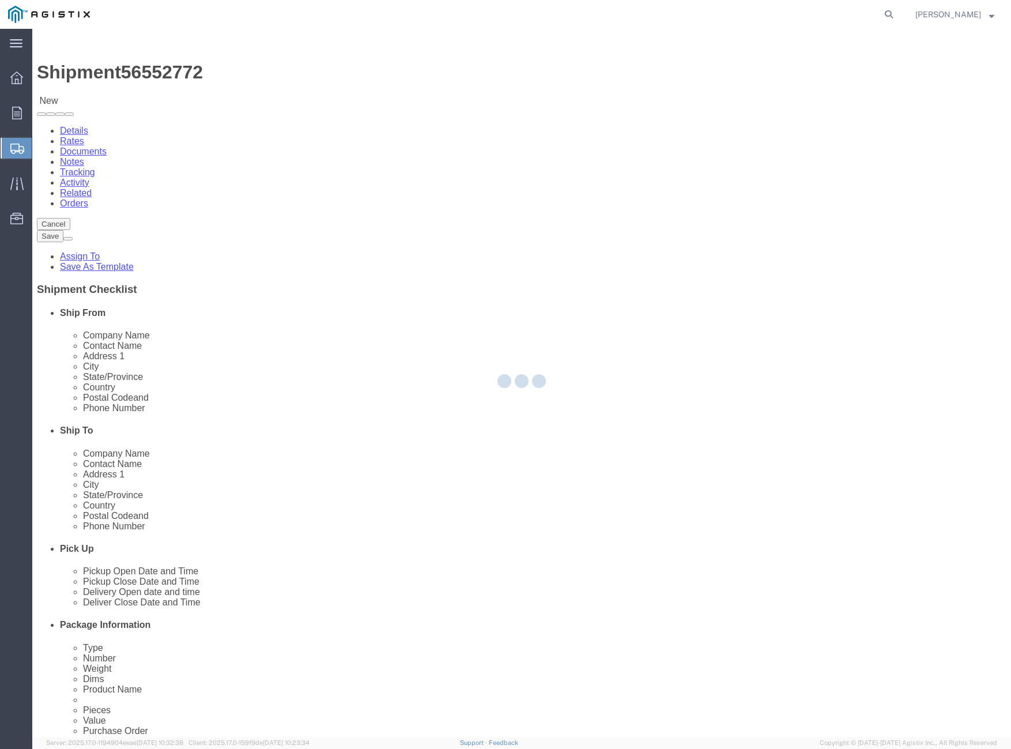
select select "CRAT"
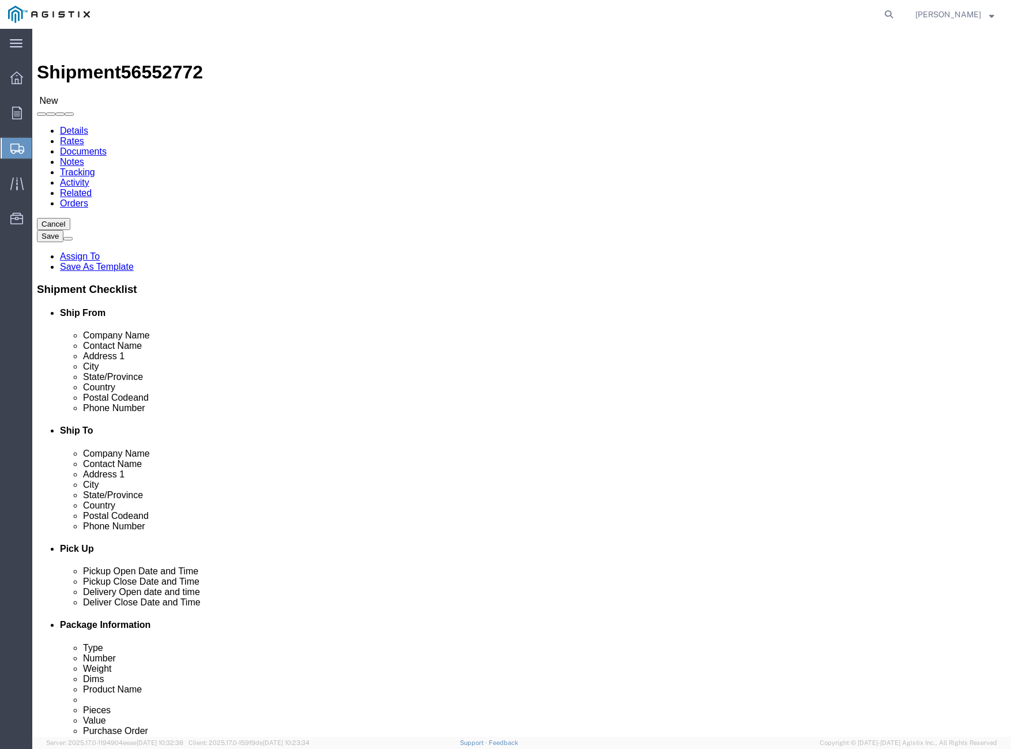
click select "Select Bulk Bundle(s) Cardboard Box(es) Carton(s) Crate(s) Drum(s) (Fiberboard)…"
select select "CRAT"
click select "Select Bulk Bundle(s) Cardboard Box(es) Carton(s) Crate(s) Drum(s) (Fiberboard)…"
click input "text"
type input "23"
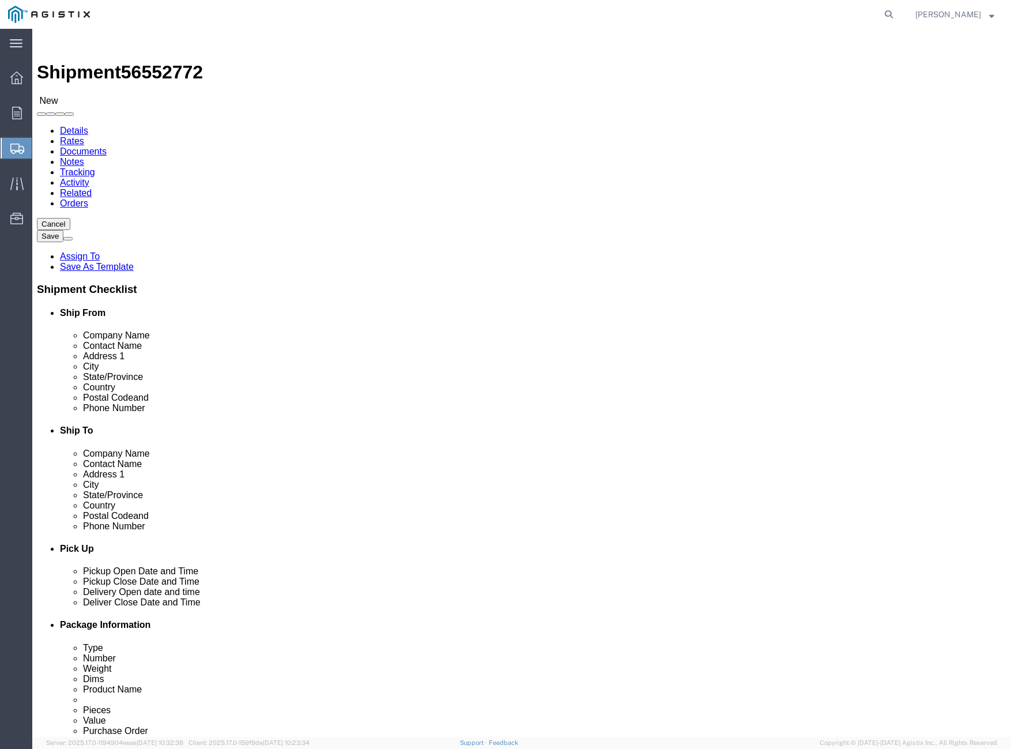
type input "36"
type input "19"
drag, startPoint x: 537, startPoint y: 273, endPoint x: 472, endPoint y: 273, distance: 64.6
click div "Weight 0.00 Select kgs lbs Ship. t°"
type input "190"
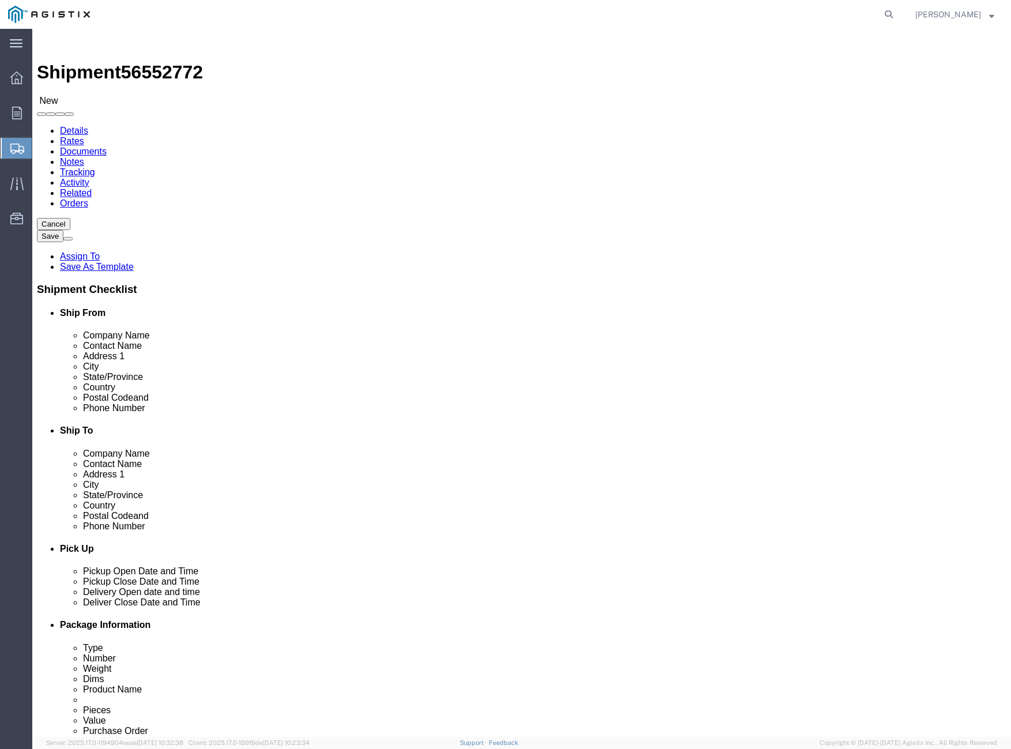
click div "1 x Crate(s) Package Type Select Bulk Bundle(s) Cardboard Box(es) Carton(s) Cra…"
click link "Add Content"
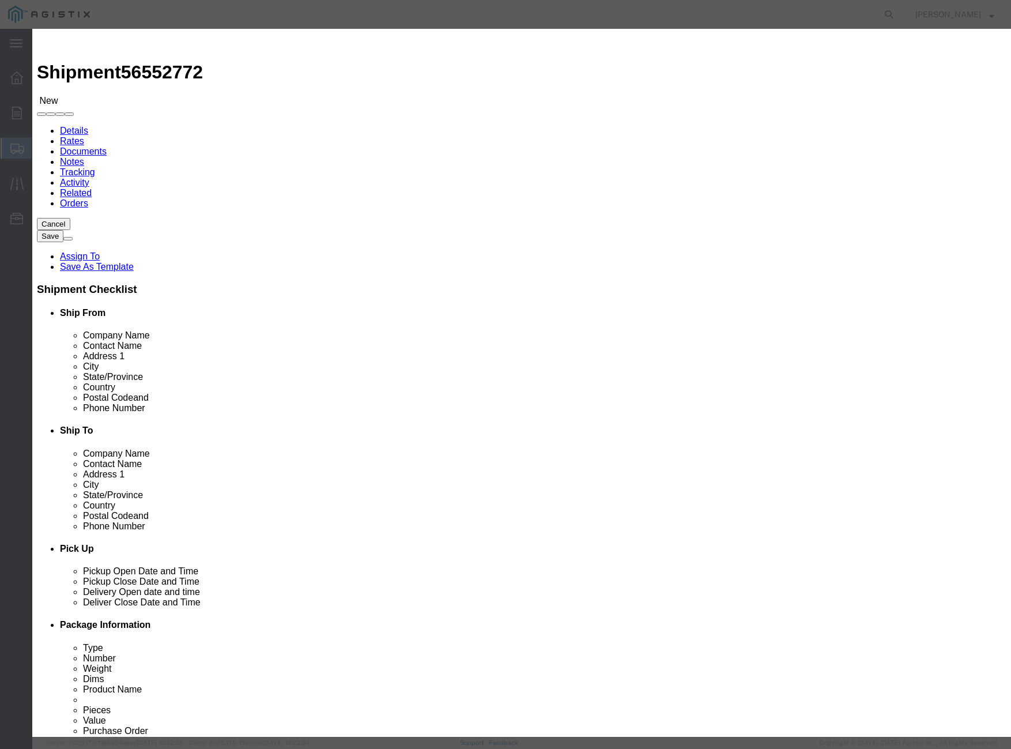
click input "text"
type input "REACTOR PARTS"
click textarea
type textarea "REACTOR PARTS"
drag, startPoint x: 335, startPoint y: 112, endPoint x: 230, endPoint y: 112, distance: 104.9
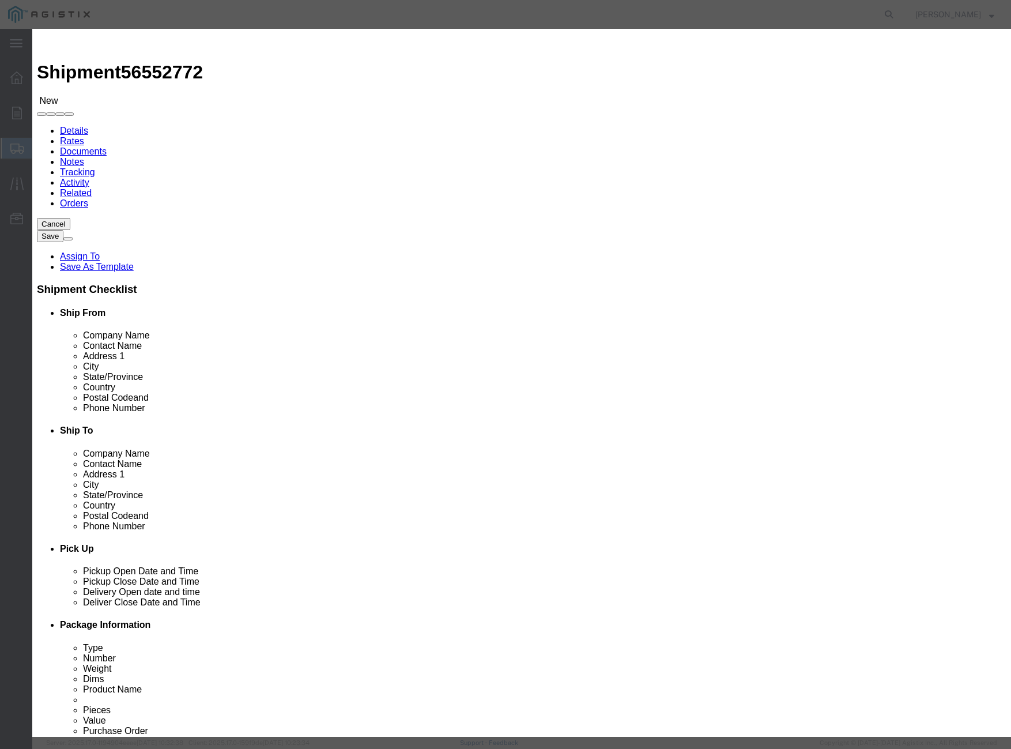
click div "Pieces 0 Select Bag Barrels 100Board Feet Bottle Box Blister Pack Carats Can Ca…"
type input "1"
click input "text"
type input "1052.50"
click select "Select ADP AED AFN ALL AMD AOA ARS ATS AUD AWG AZN BAM BBD BDT BGL BGN BHD BIF …"
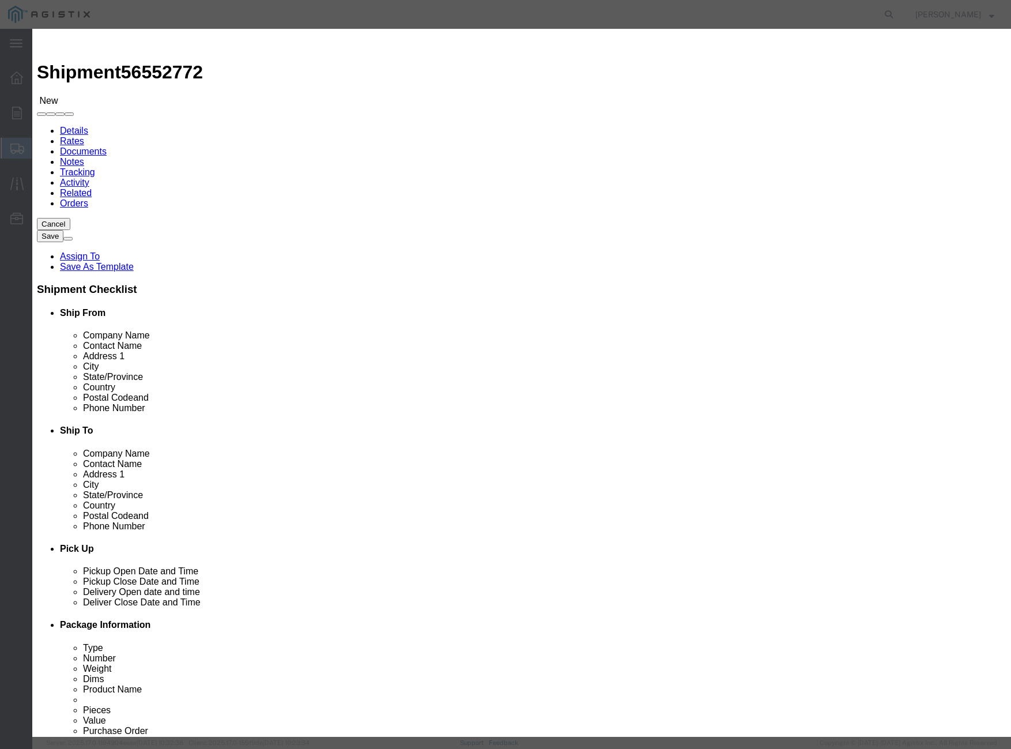
select select "USD"
click select "Select ADP AED AFN ALL AMD AOA ARS ATS AUD AWG AZN BAM BBD BDT BGL BGN BHD BIF …"
click select "Select [GEOGRAPHIC_DATA] [GEOGRAPHIC_DATA] [GEOGRAPHIC_DATA] [GEOGRAPHIC_DATA] …"
select select "CA"
click select "Select [GEOGRAPHIC_DATA] [GEOGRAPHIC_DATA] [GEOGRAPHIC_DATA] [GEOGRAPHIC_DATA] …"
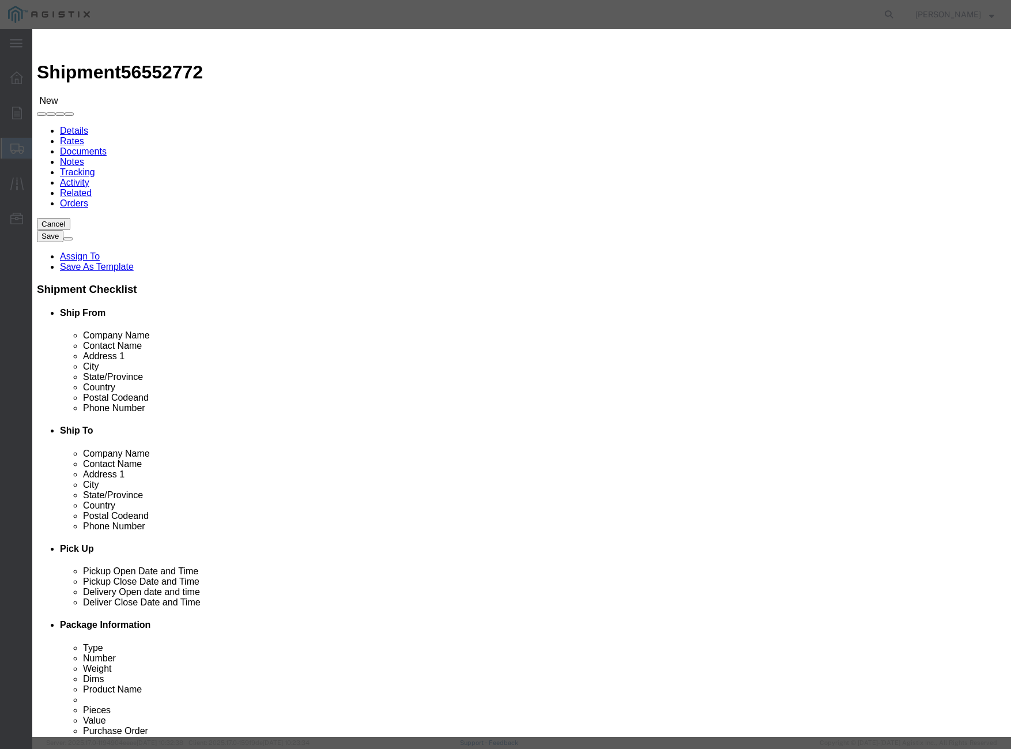
click button "Save & Close"
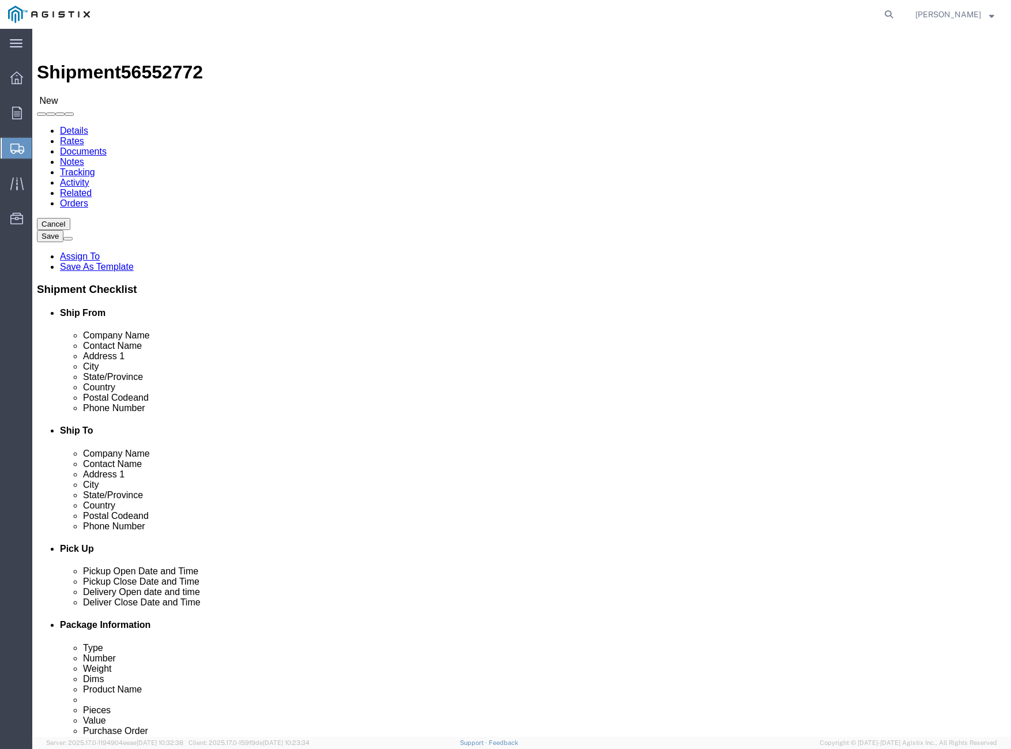
click link "Add Content"
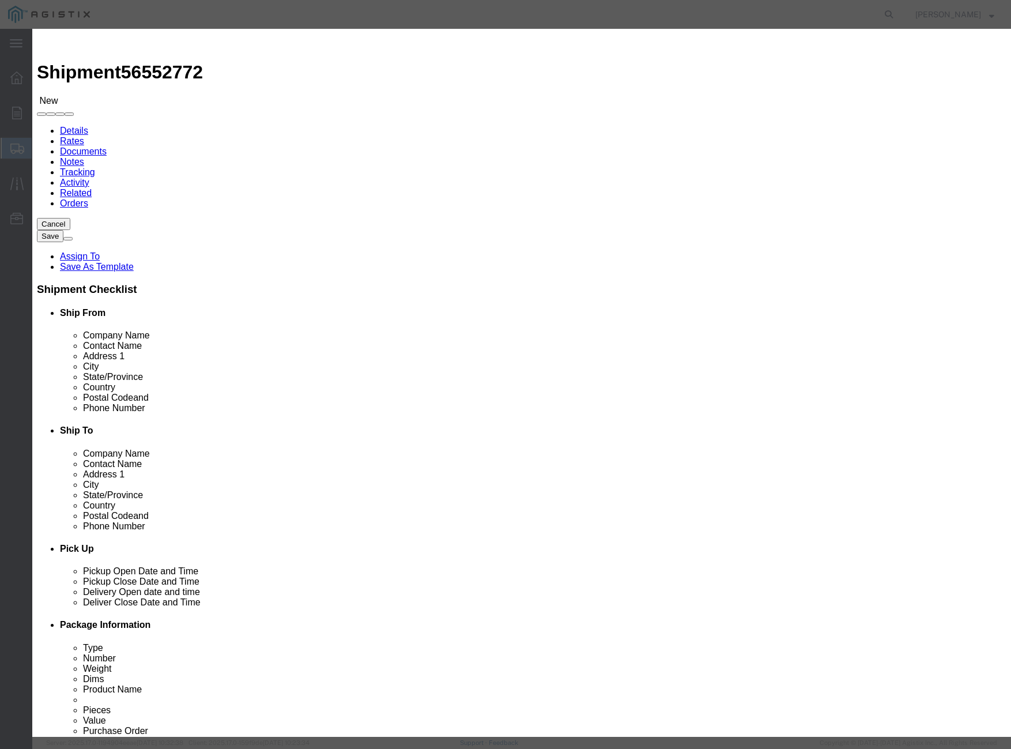
click button "Close"
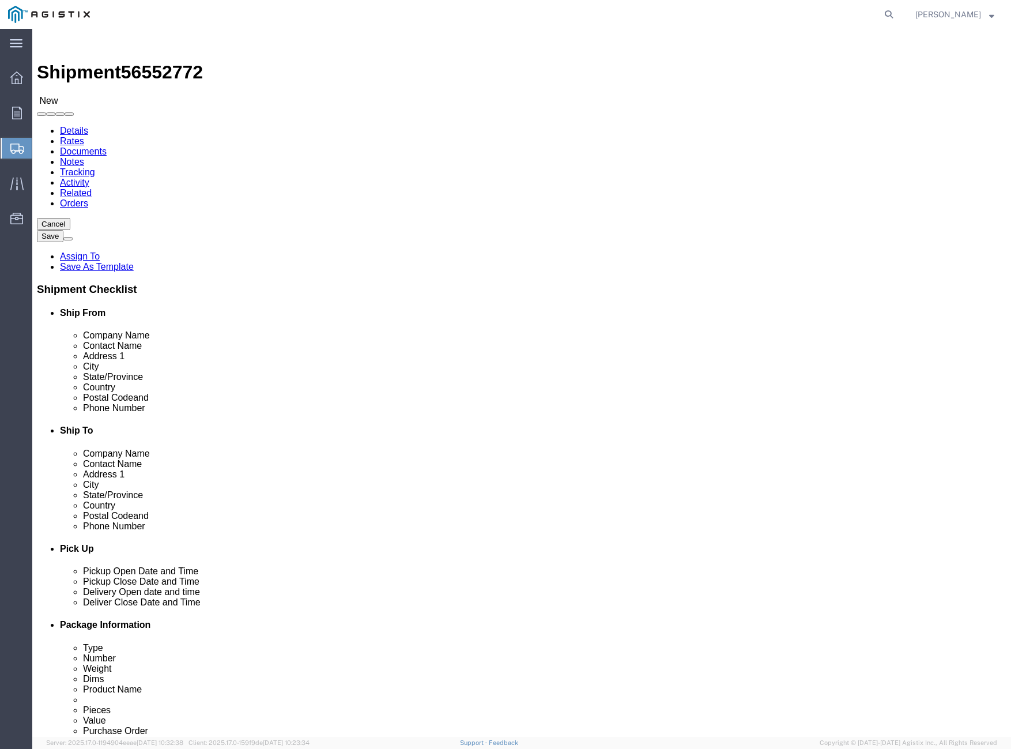
click div "1 x Crate(s) Package Type Select Bulk Bundle(s) Cardboard Box(es) Carton(s) Cra…"
click link "Add Package"
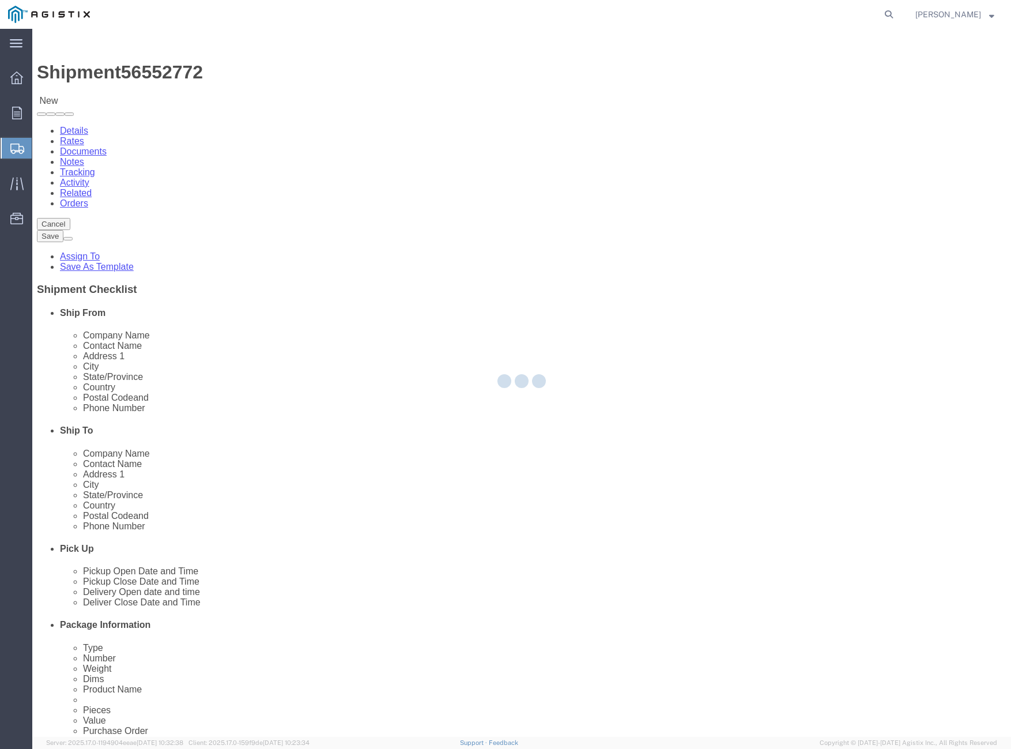
select select "CRAT"
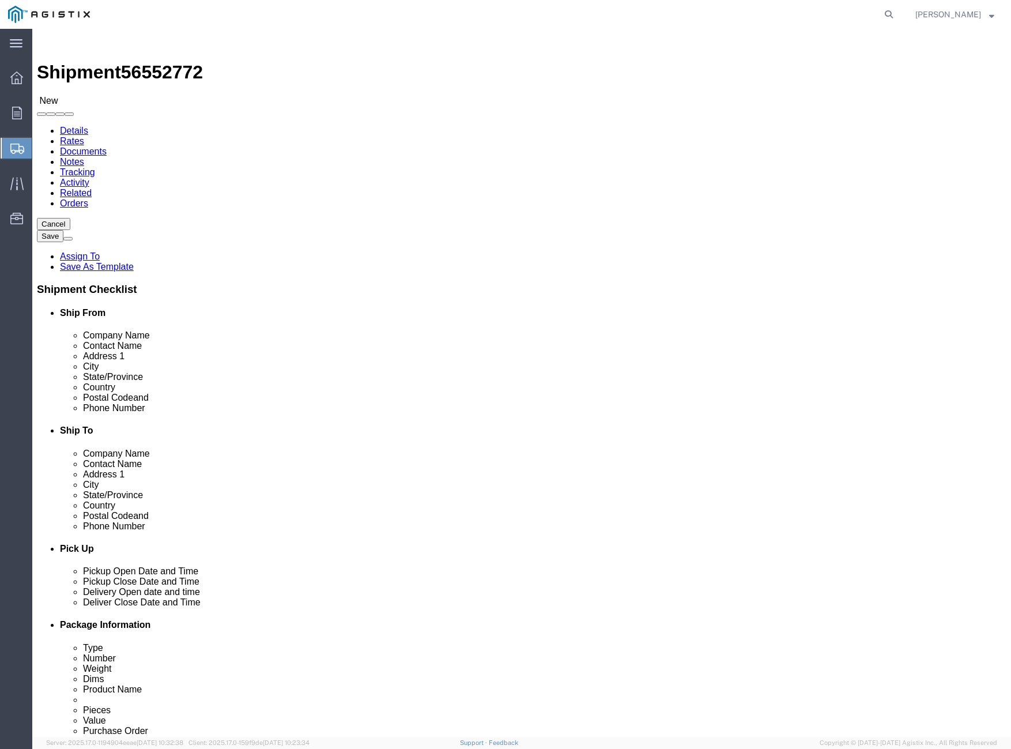
click select "Select Bulk Bundle(s) Cardboard Box(es) Carton(s) Crate(s) Drum(s) (Fiberboard)…"
select select "CRAT"
click select "Select Bulk Bundle(s) Cardboard Box(es) Carton(s) Crate(s) Drum(s) (Fiberboard)…"
click input "text"
type input "23"
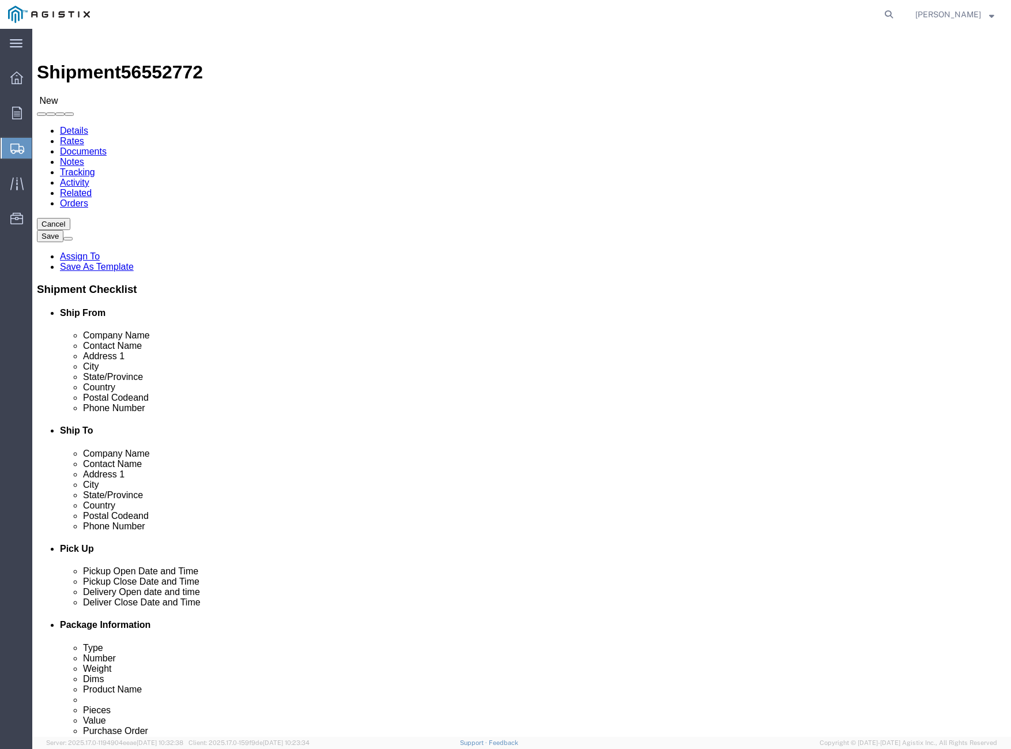
type input "36"
type input "19"
drag, startPoint x: 170, startPoint y: 556, endPoint x: 111, endPoint y: 556, distance: 58.8
click div "Weight Total weight of packages in pounds or kilograms 0.00 Select kgs lbs Ship…"
type input "190"
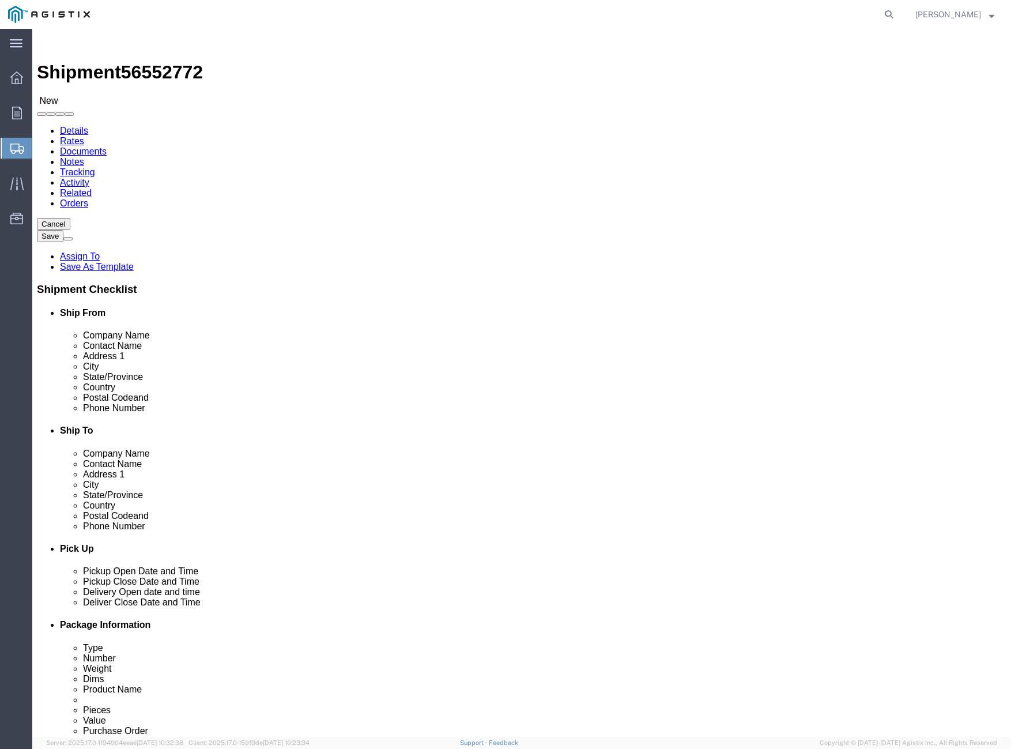
click div "1 x Crate(s) Package Type Select Bulk Bundle(s) Cardboard Box(es) Carton(s) Cra…"
click link "Add Content"
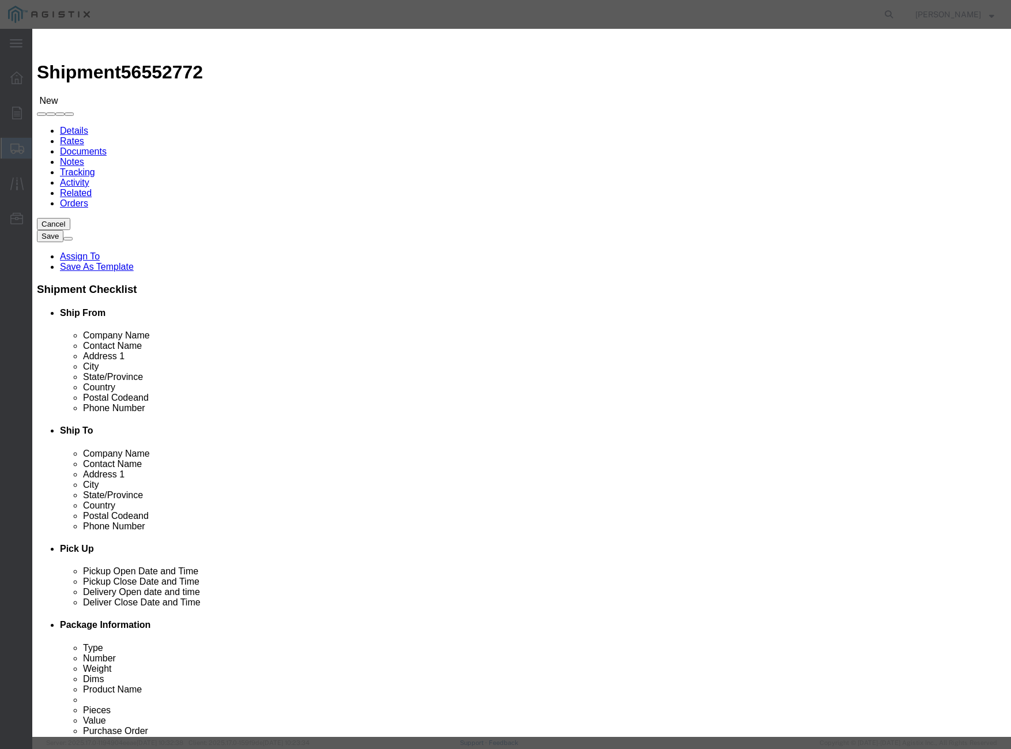
click input "text"
type input "REACTOR PARTS"
select select "CA"
drag, startPoint x: 319, startPoint y: 106, endPoint x: 263, endPoint y: 106, distance: 55.9
drag, startPoint x: 295, startPoint y: 101, endPoint x: 292, endPoint y: 110, distance: 9.7
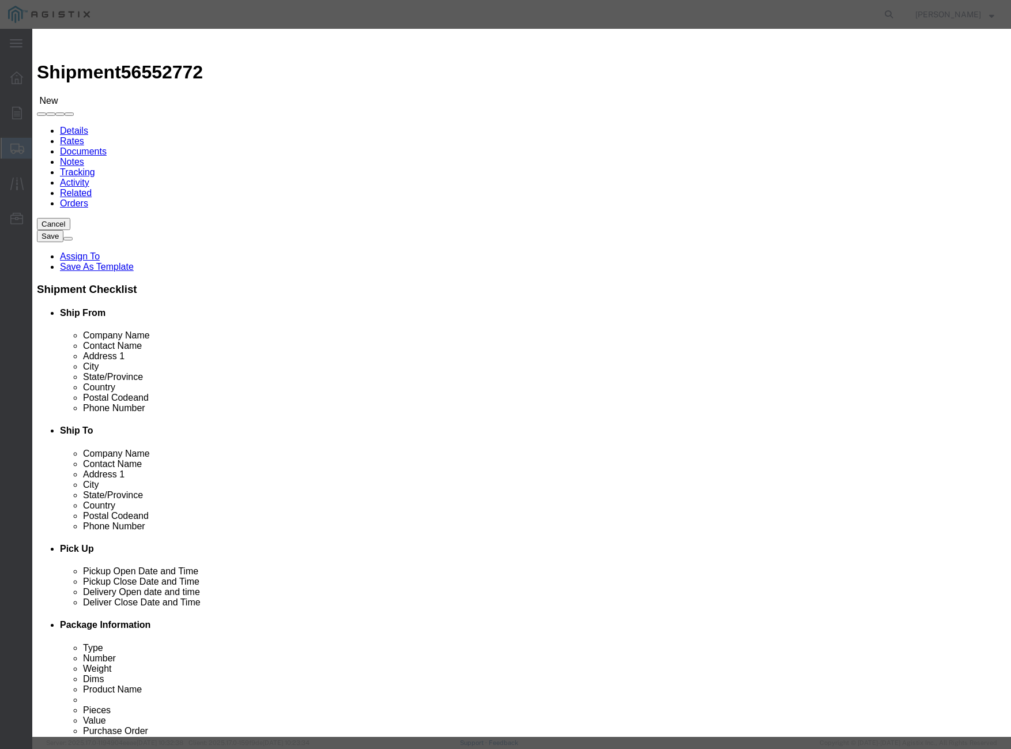
click div "Product Name REACTOR PARTS REAC Pieces 0 Select Bag Barrels 100Board Feet Bottl…"
drag, startPoint x: 292, startPoint y: 110, endPoint x: 267, endPoint y: 111, distance: 24.2
click div "Pieces 0 Select Bag Barrels 100Board Feet Bottle Box Blister Pack Carats Can Ca…"
click input "0"
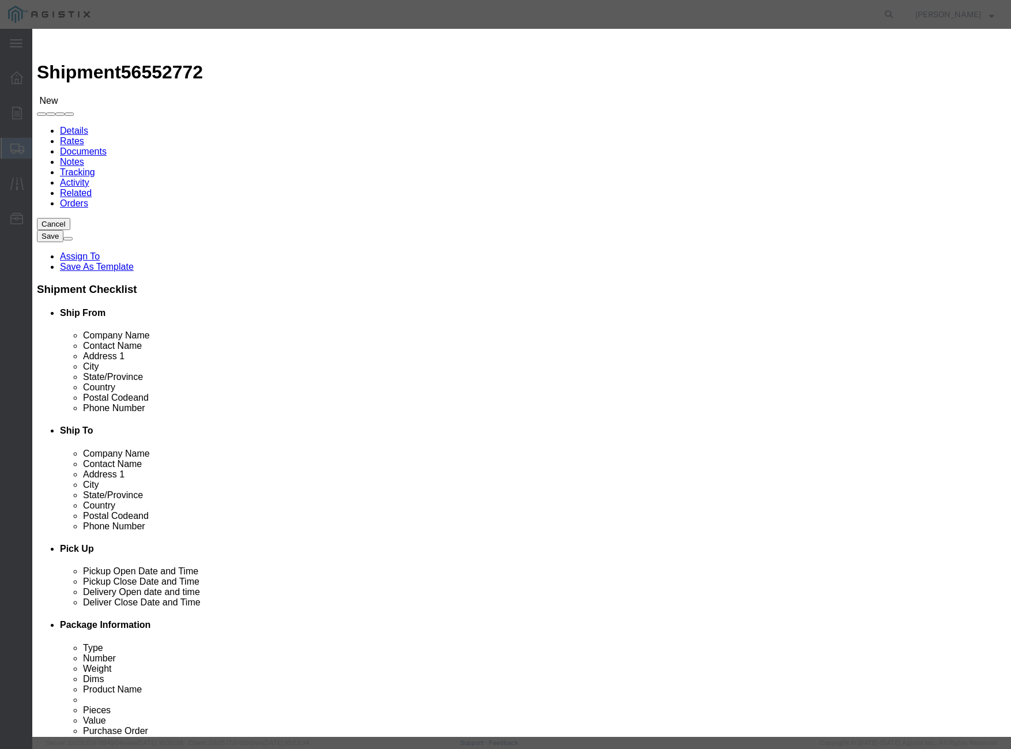
click input "0"
click div "Product Name REACTOR PARTS REAC Pieces 0 Select Bag Barrels 100Board Feet Bottl…"
click input "text"
click div "GL Reference Select Account Type Activity ID Airline Appointment Number ASN Bat…"
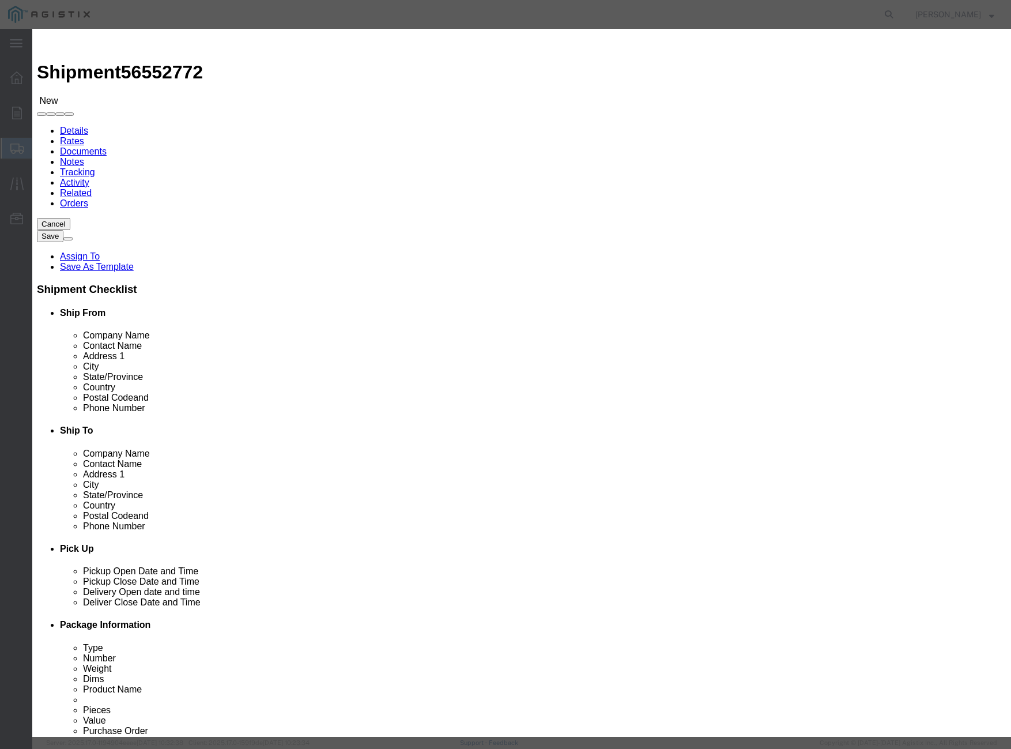
drag, startPoint x: 304, startPoint y: 110, endPoint x: 256, endPoint y: 108, distance: 48.4
click div "Pieces 0 Select Bag Barrels 100Board Feet Bottle Box Blister Pack Carats Can Ca…"
type input "1"
click select "Select ADP AED AFN ALL AMD AOA ARS ATS AUD AWG AZN BAM BBD BDT BGL BGN BHD BIF …"
select select "USD"
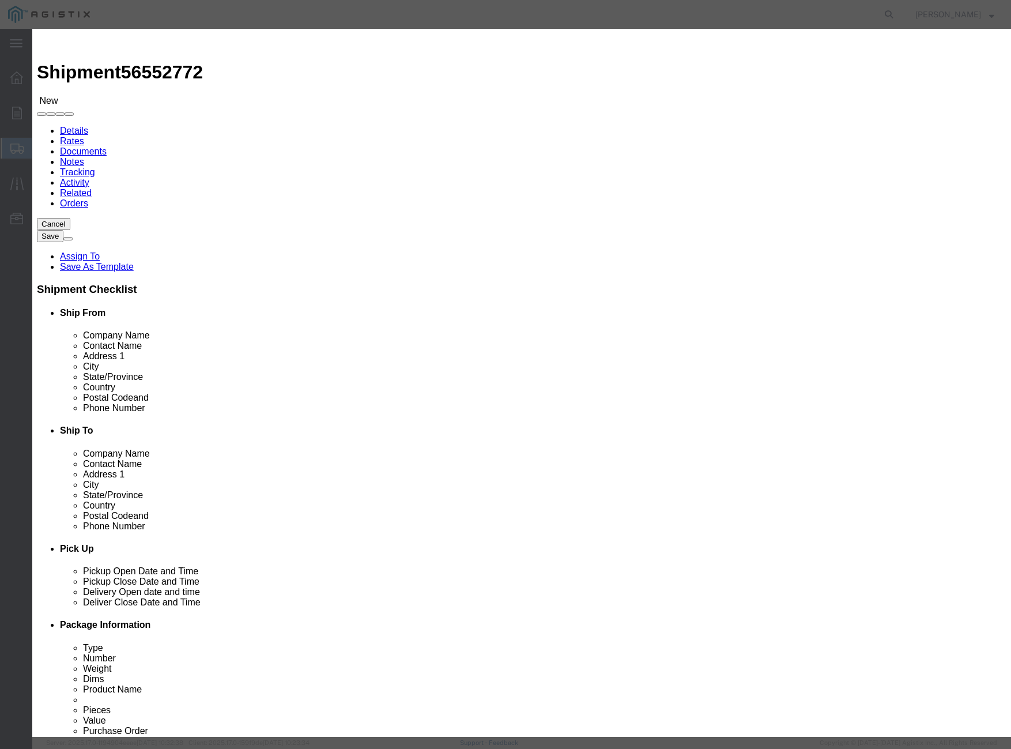
click select "Select ADP AED AFN ALL AMD AOA ARS ATS AUD AWG AZN BAM BBD BDT BGL BGN BHD BIF …"
click input "text"
type input "1052.50"
click div "Commodity library Product Name REACTOR PARTS REAC Pieces 1 Select Bag Barrels 1…"
click div "Save & Add Another Save & Close Close"
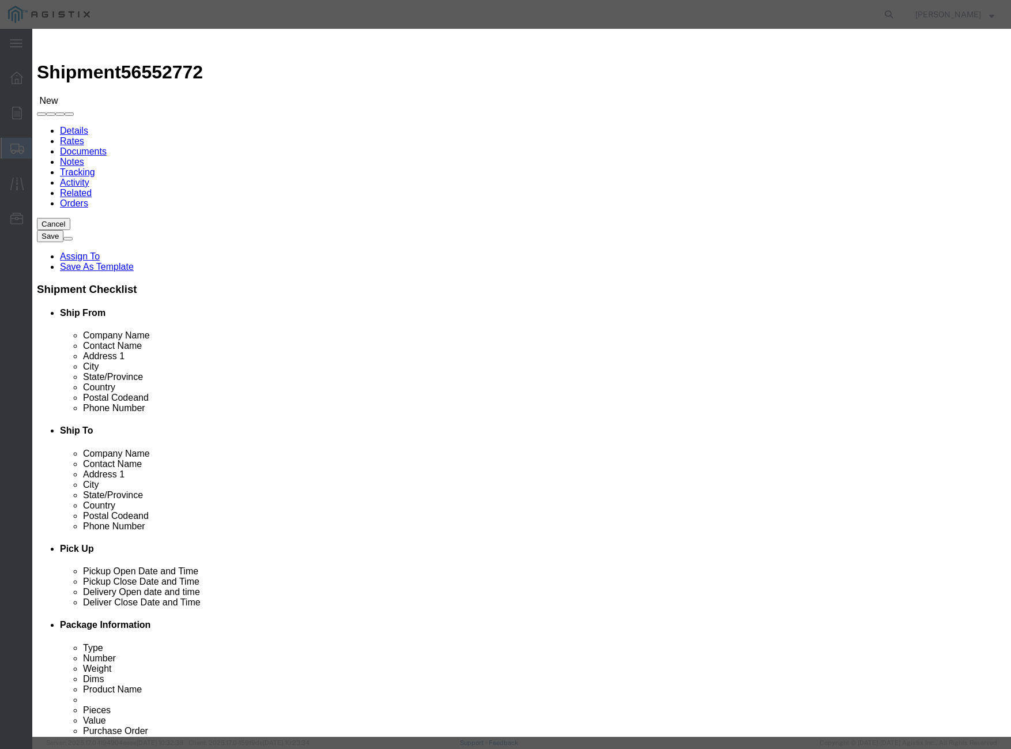
click textarea
click textarea "REACTPR PARTS"
type textarea "REACTOR PARTS"
click button "Save & Close"
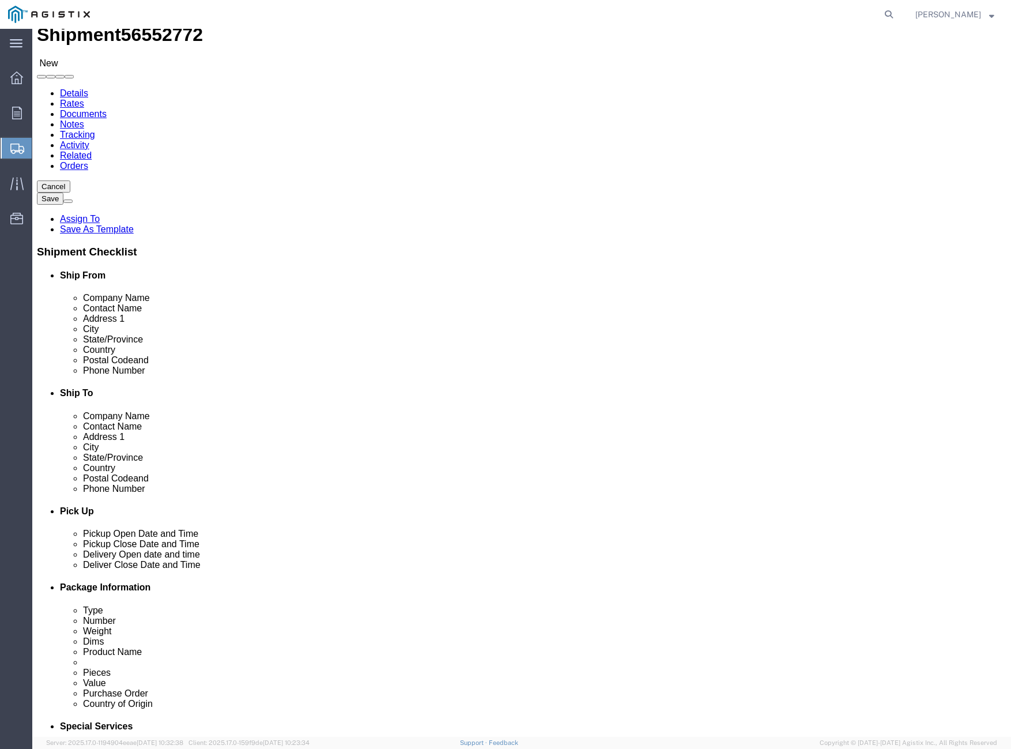
scroll to position [58, 0]
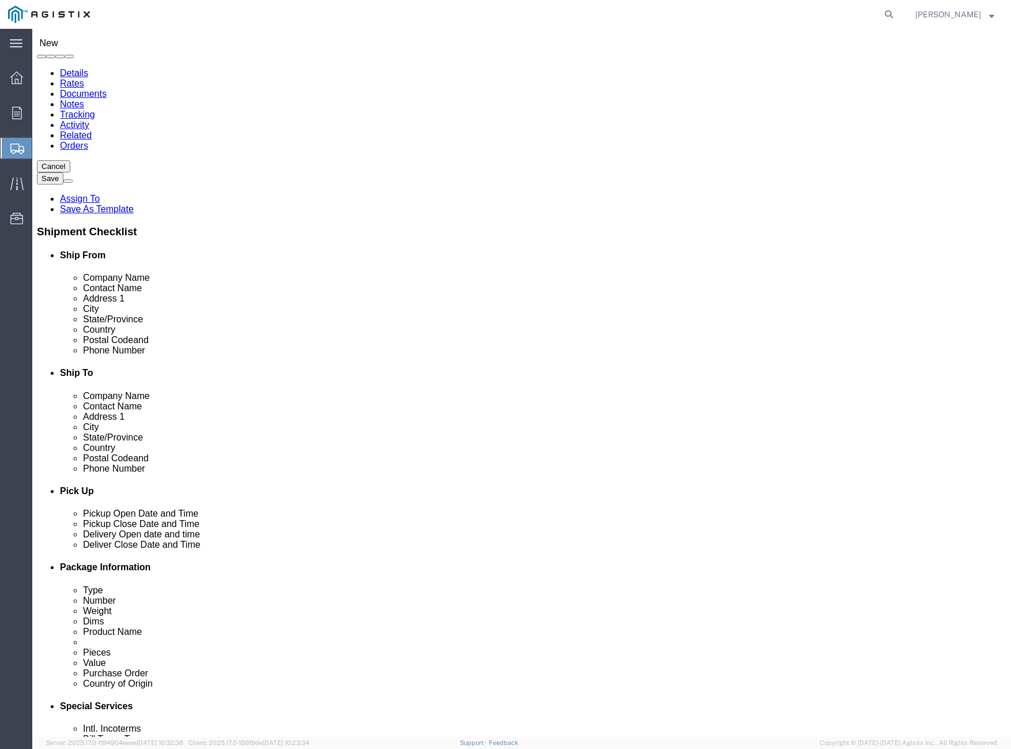
click span "button"
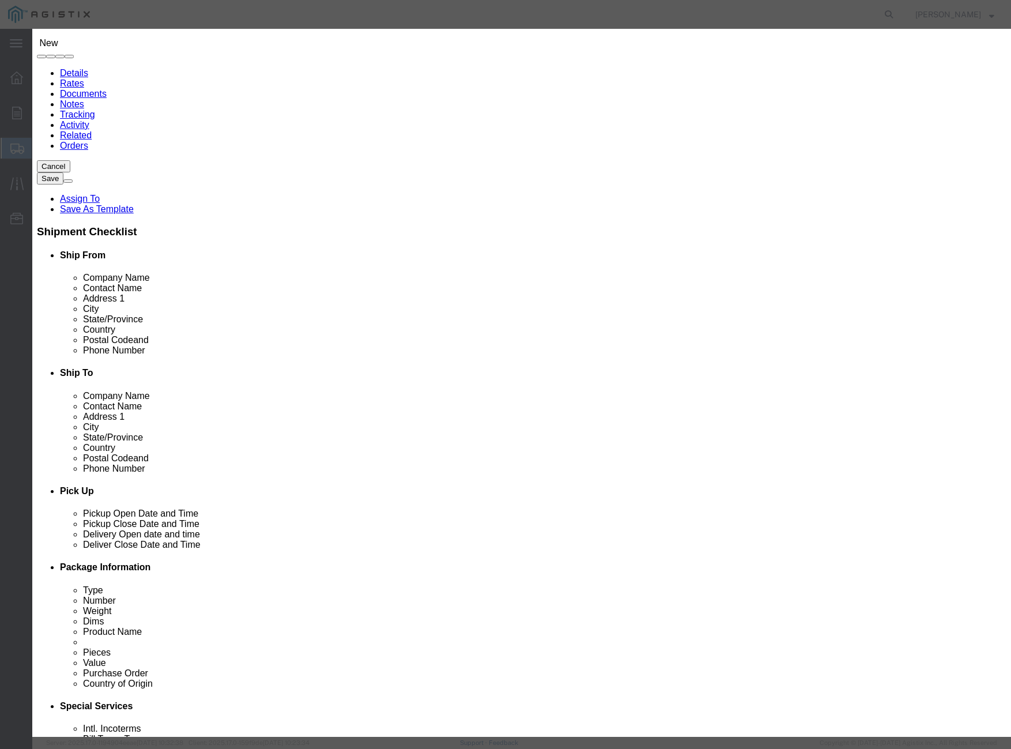
click button "Yes"
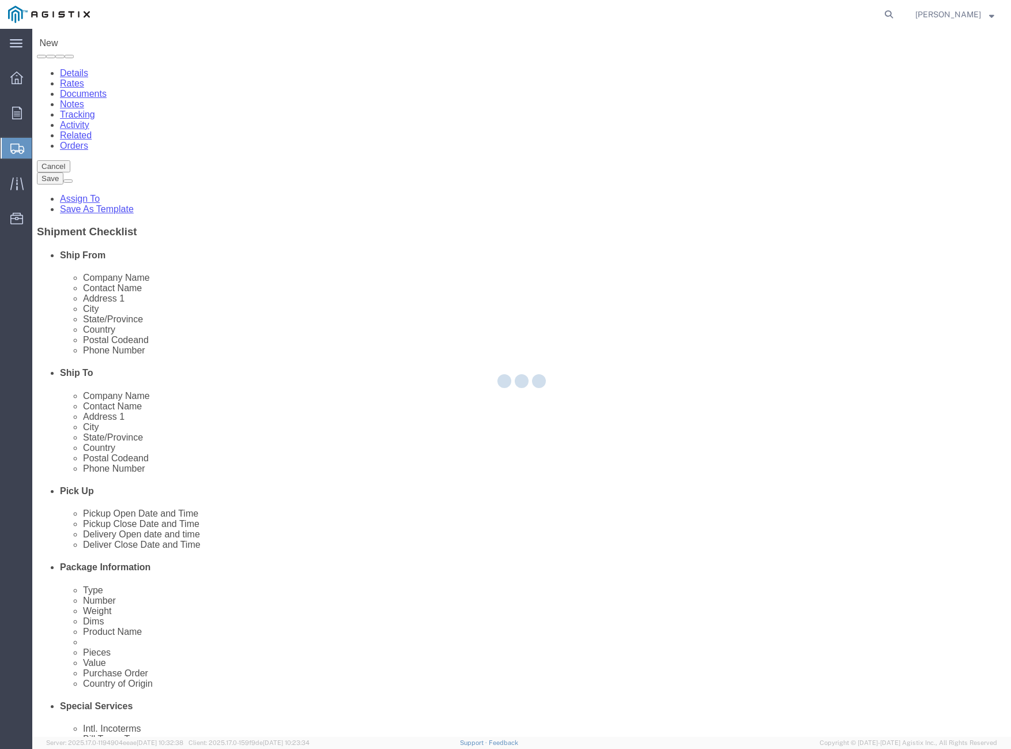
select select "CRAT"
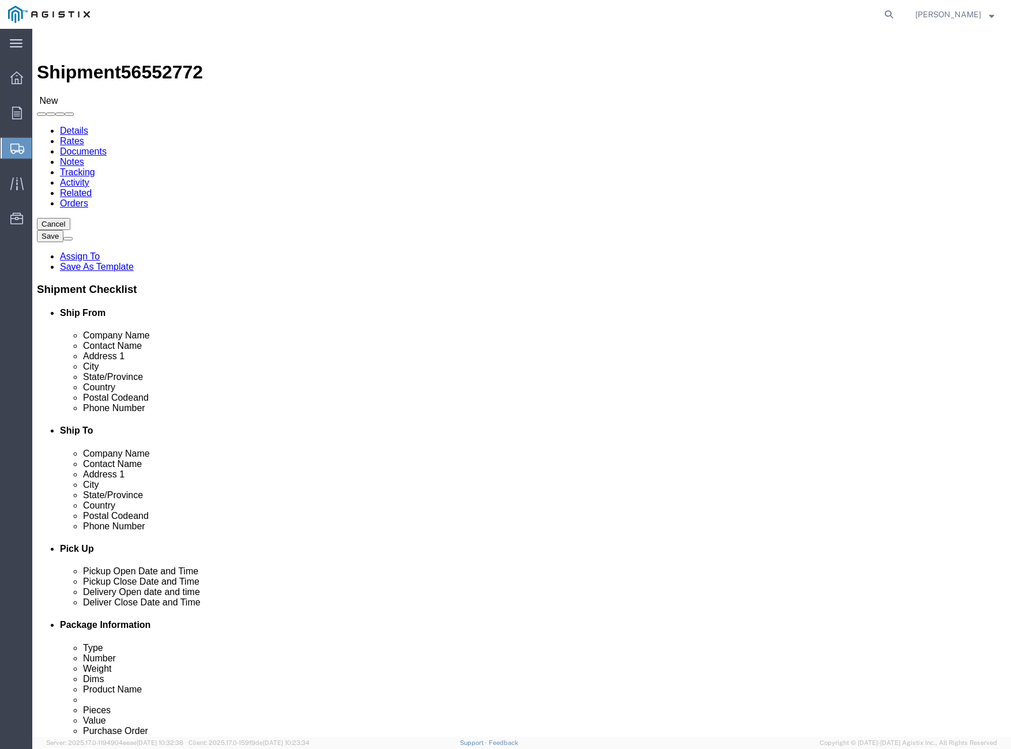
click button "Continue"
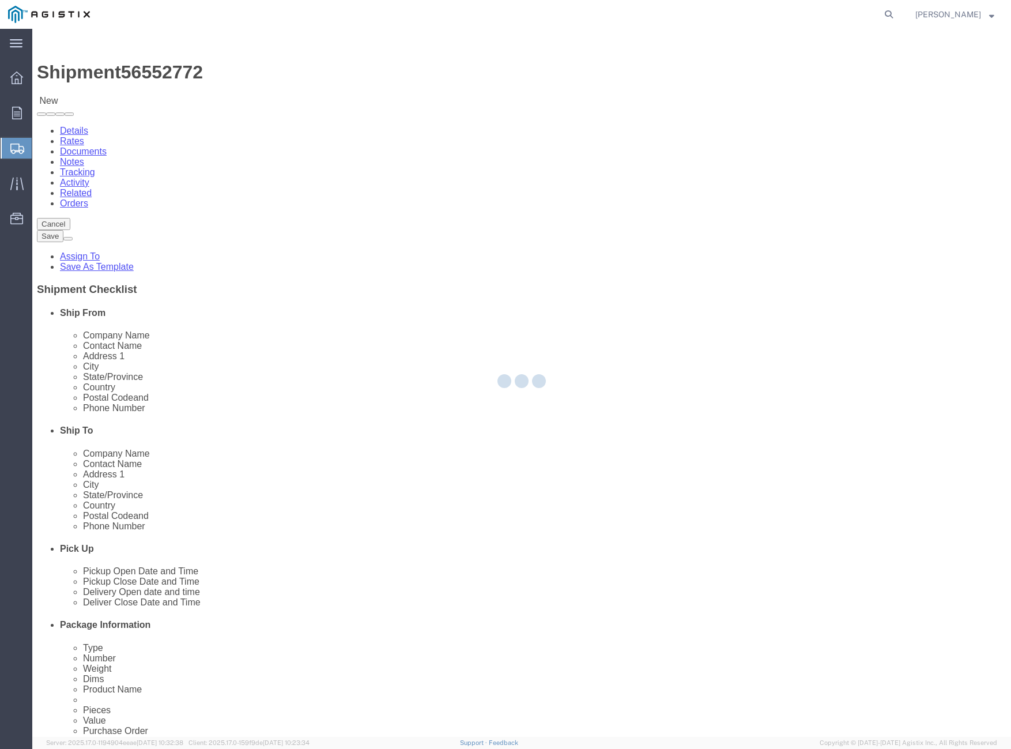
select select
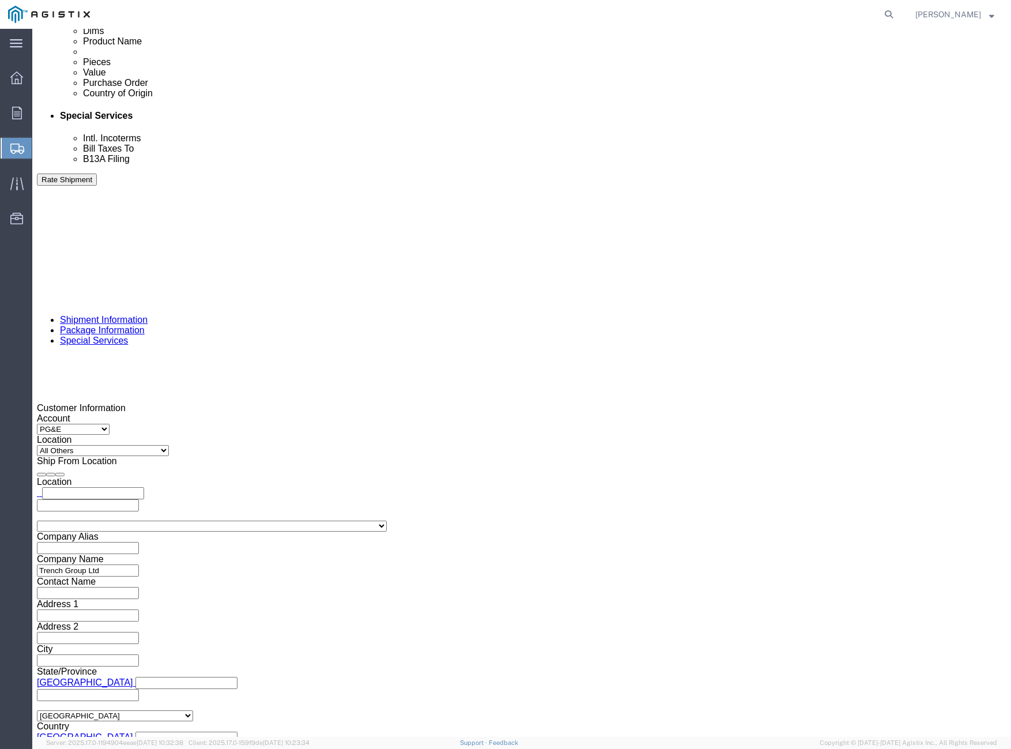
scroll to position [692, 0]
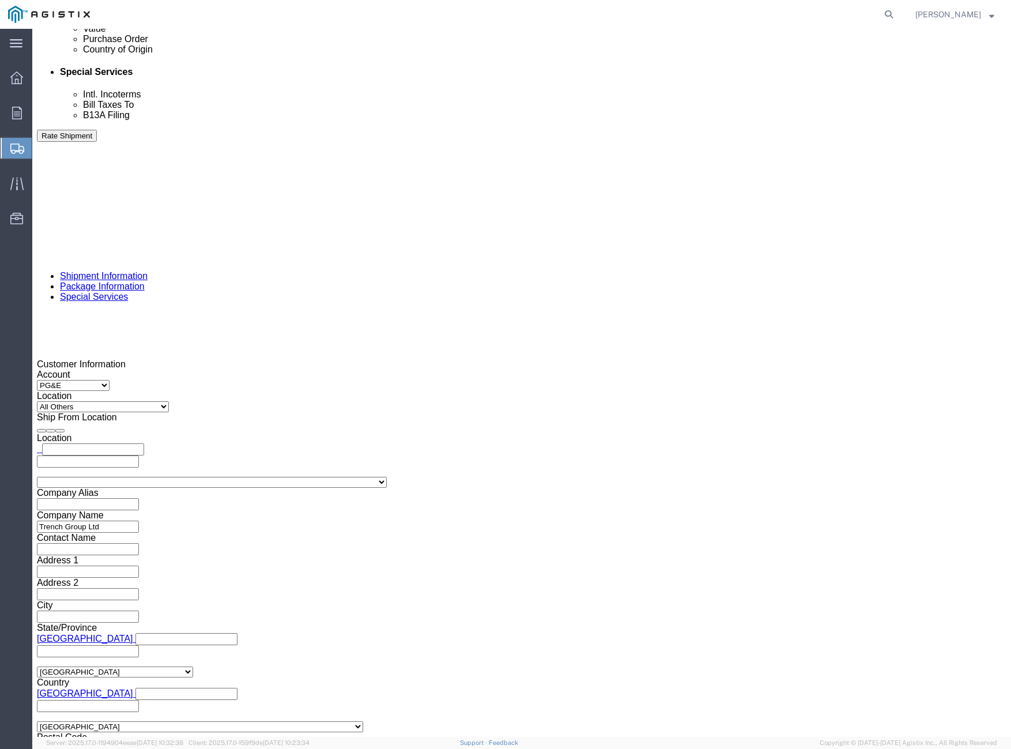
click div "B13A Filing Select Filed Electronically Manually Attached Not Required Summary …"
click select "Select Filed Electronically Manually Attached Not Required Summary Reporting"
select select "NOT_REQUIRED"
click select "Select Filed Electronically Manually Attached Not Required Summary Reporting"
click select "Select 01 02 03 04 05 06 07 08 10 11 12 13 14 15 16"
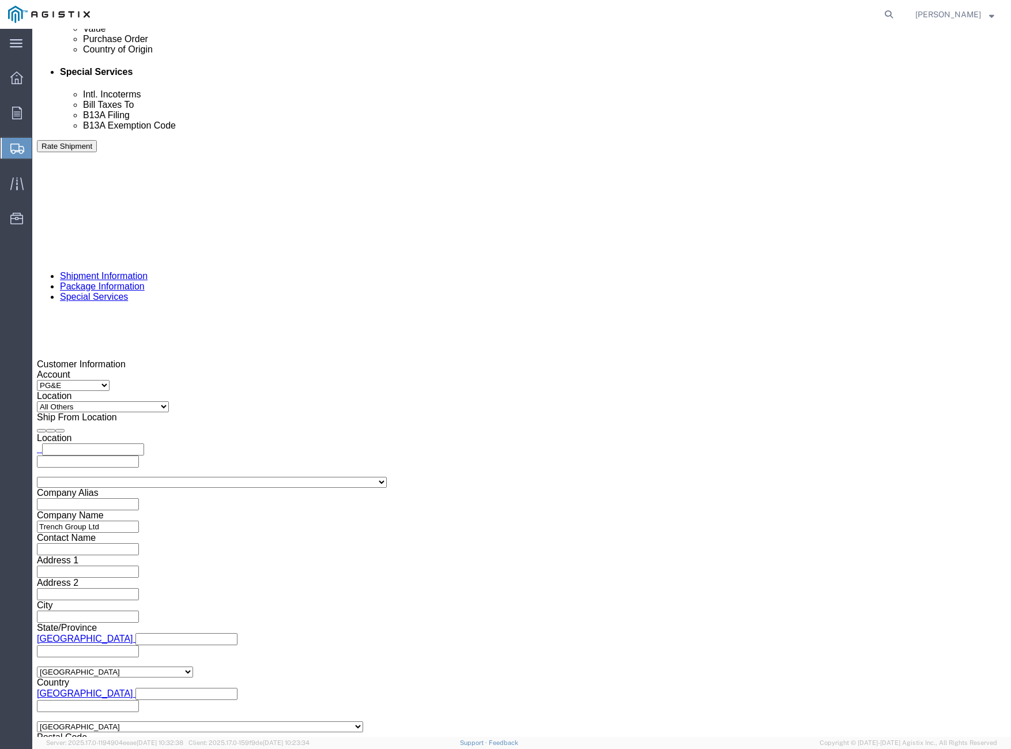
select select "02"
click select "Select 01 02 03 04 05 06 07 08 10 11 12 13 14 15 16"
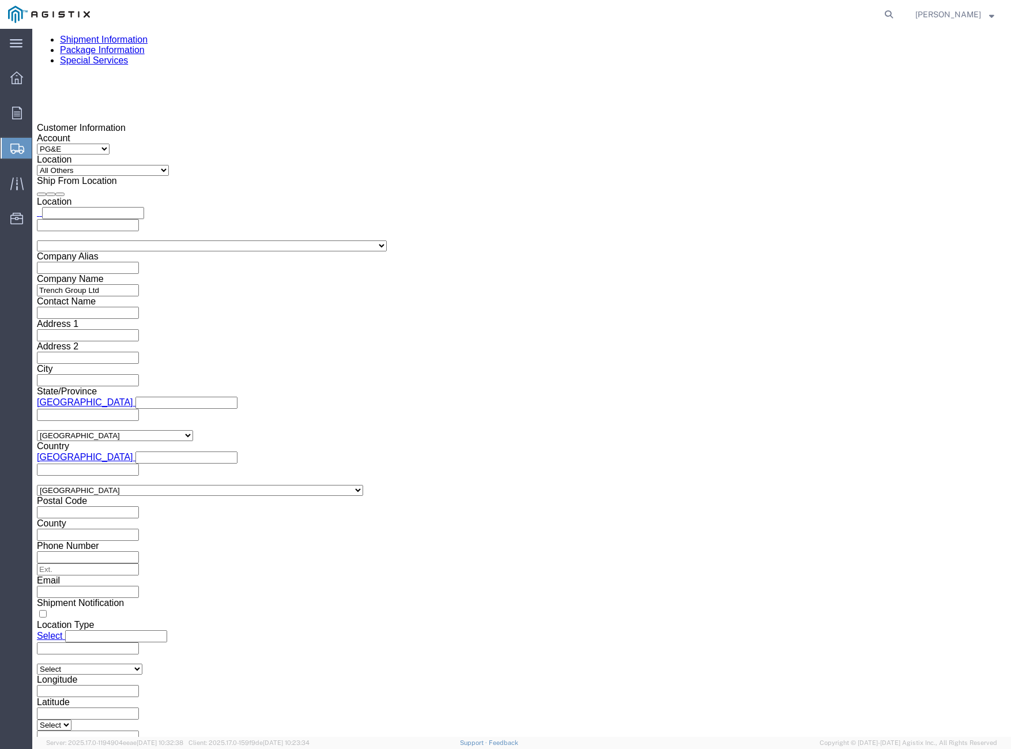
scroll to position [964, 0]
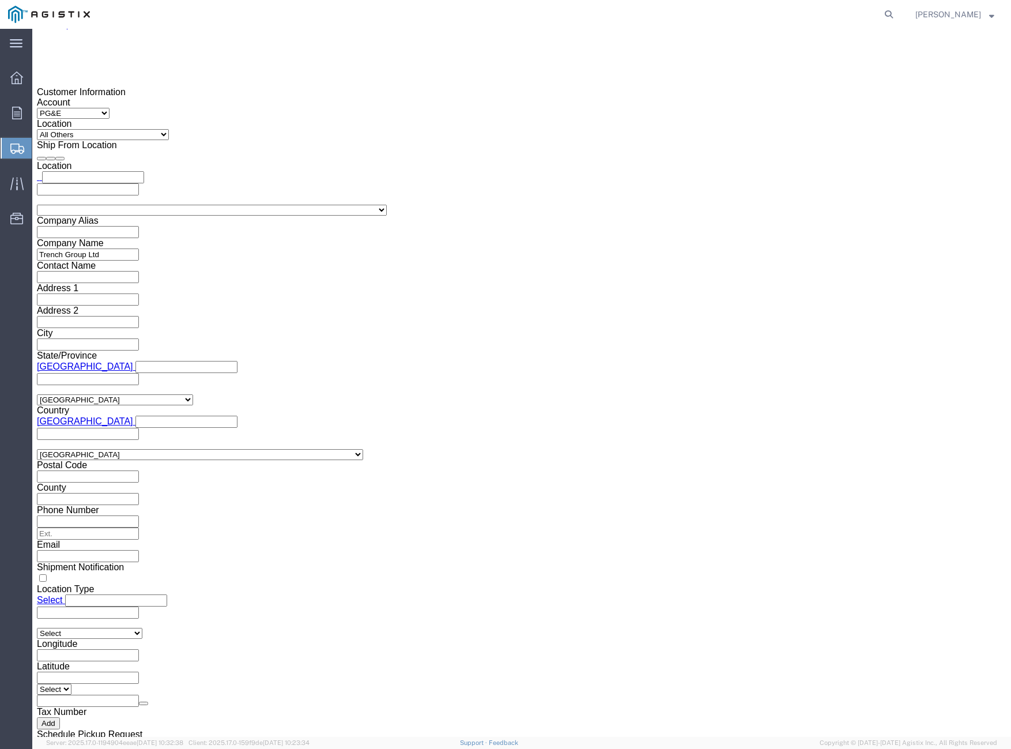
click button "Rate Shipment"
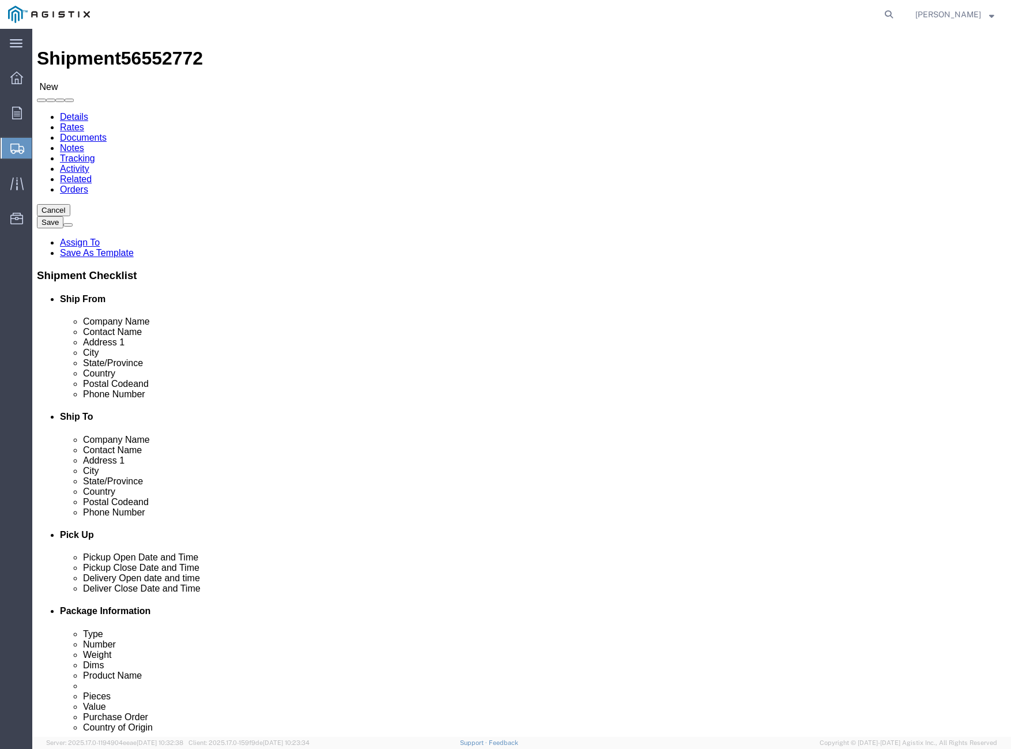
scroll to position [0, 0]
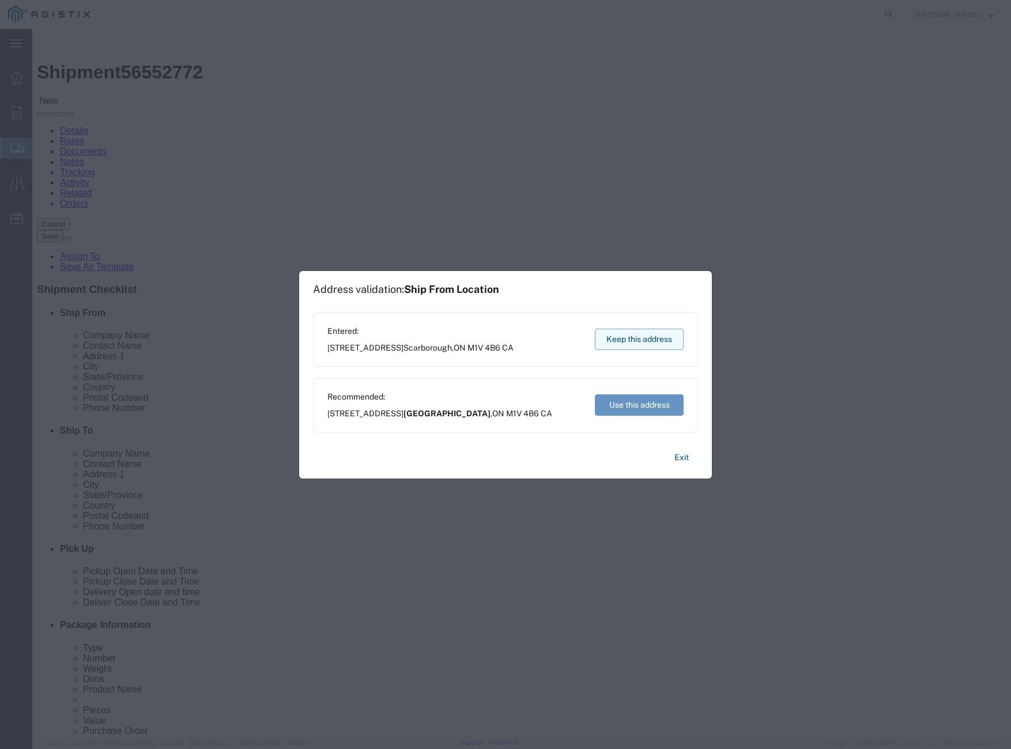
click at [646, 343] on button "Keep this address" at bounding box center [639, 339] width 89 height 21
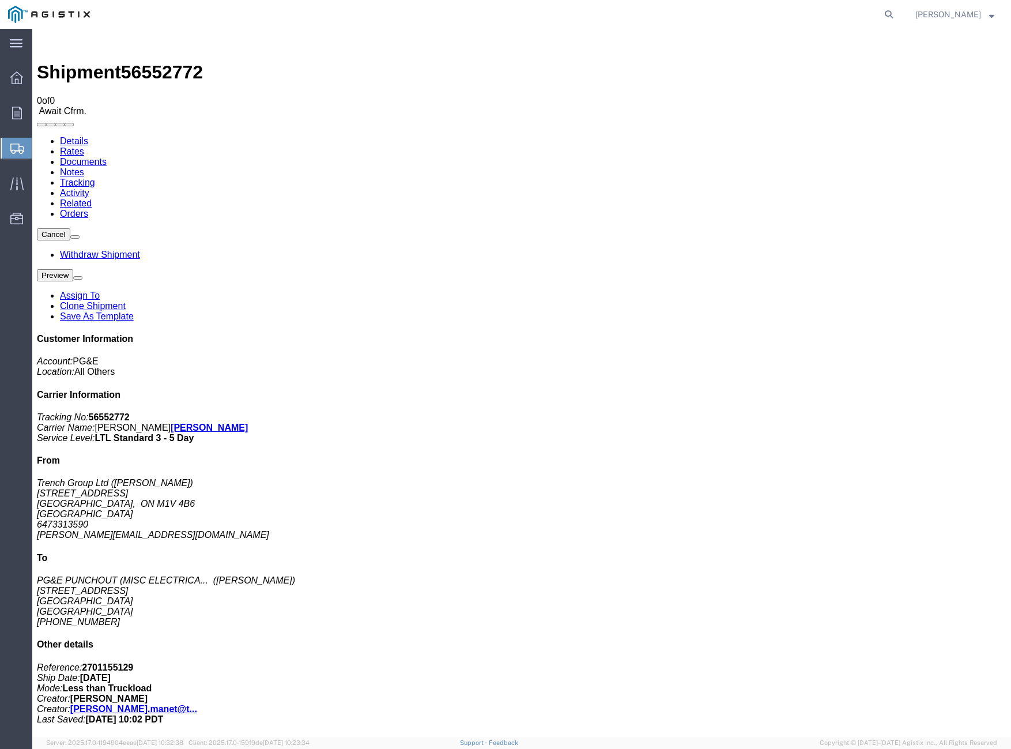
click at [962, 334] on div "Customer Information Account: PG&E Location: All Others Carrier Information Tra…" at bounding box center [521, 529] width 969 height 390
